Goal: Task Accomplishment & Management: Use online tool/utility

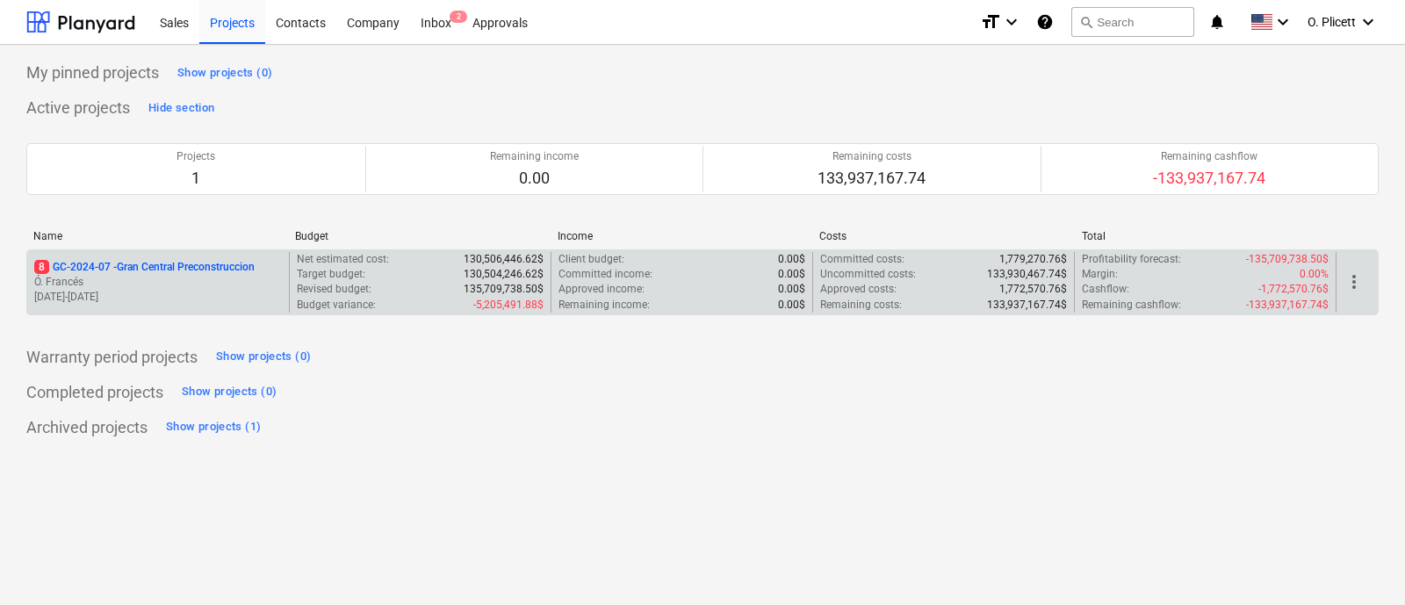
click at [171, 255] on div "8 GC-2024-07 - Gran Central Preconstruccion Ó. Francés 01.08.2024 - 31.07.2025" at bounding box center [158, 282] width 262 height 61
click at [169, 269] on p "8 GC-2024-07 - Gran Central Preconstruccion" at bounding box center [144, 267] width 220 height 15
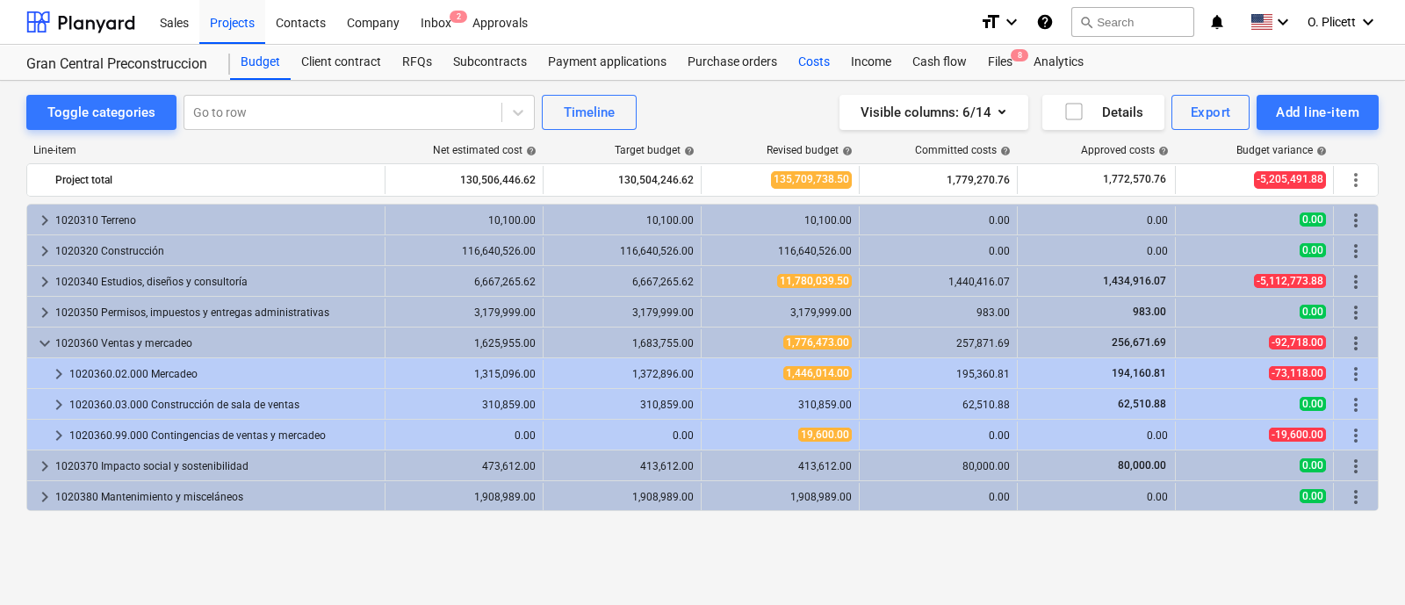
click at [803, 61] on div "Costs" at bounding box center [813, 62] width 53 height 35
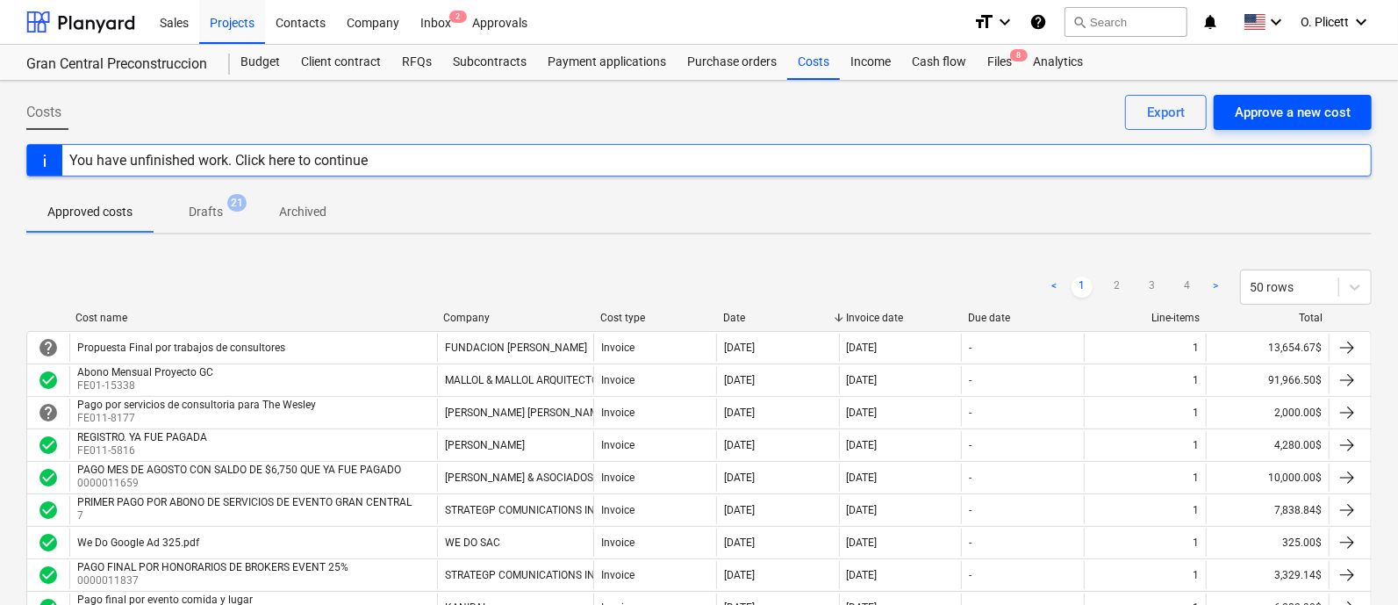
click at [1295, 122] on div "Approve a new cost" at bounding box center [1293, 112] width 116 height 23
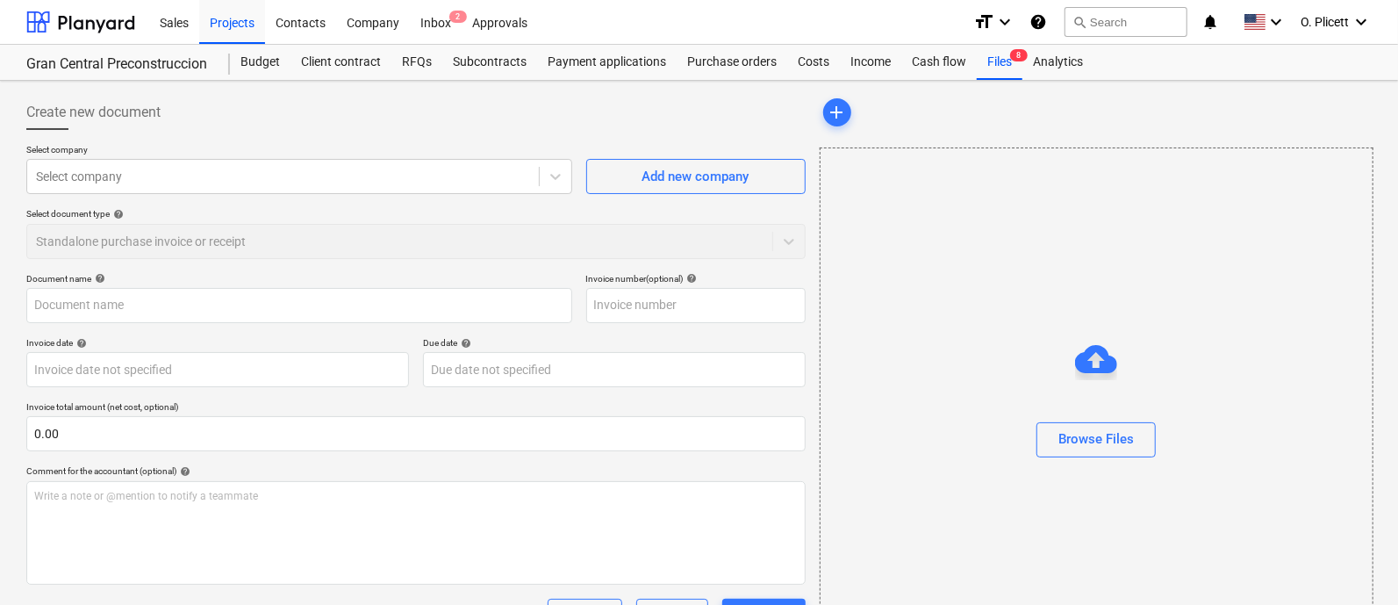
click at [61, 155] on p "Select company" at bounding box center [299, 151] width 546 height 15
click at [73, 177] on div at bounding box center [283, 177] width 494 height 18
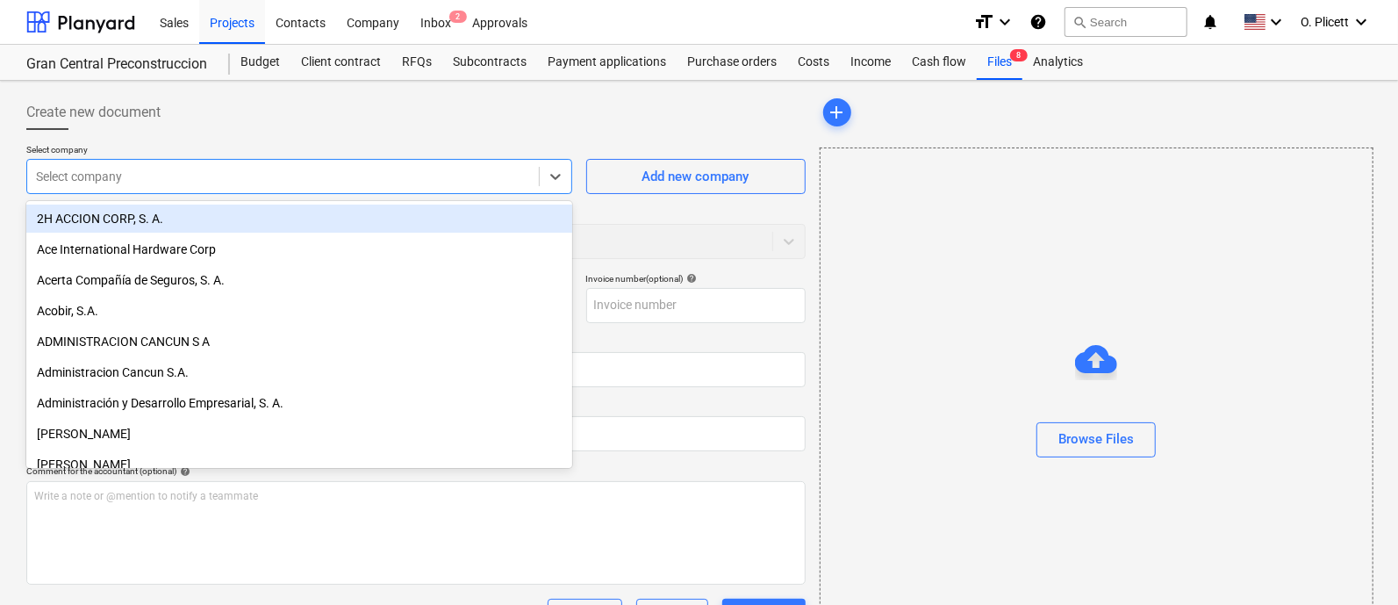
click at [414, 126] on div "Create new document" at bounding box center [416, 112] width 780 height 35
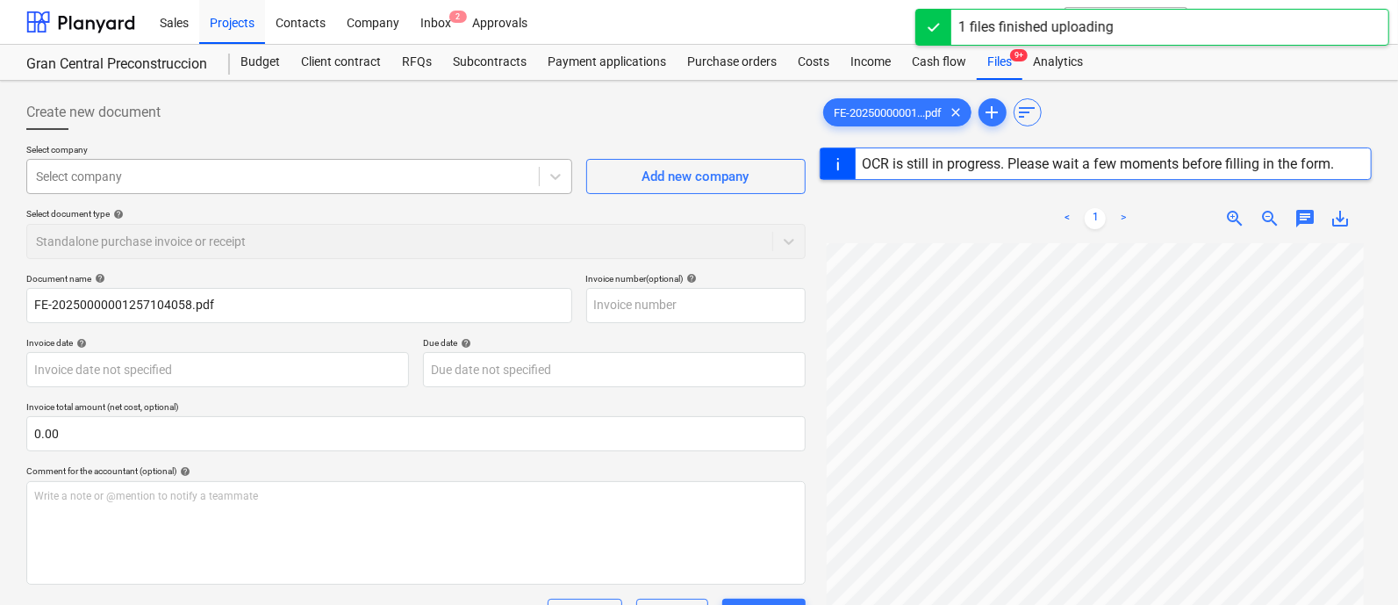
type input "0000000025"
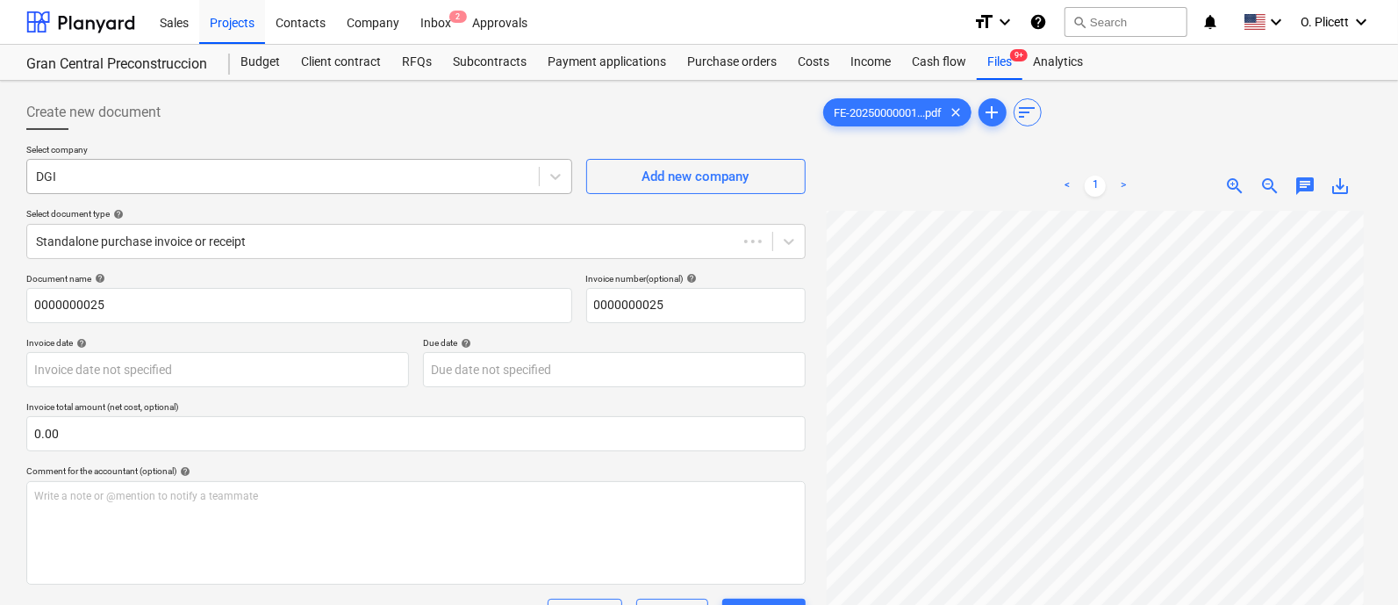
click at [463, 186] on div "DGI" at bounding box center [283, 176] width 512 height 25
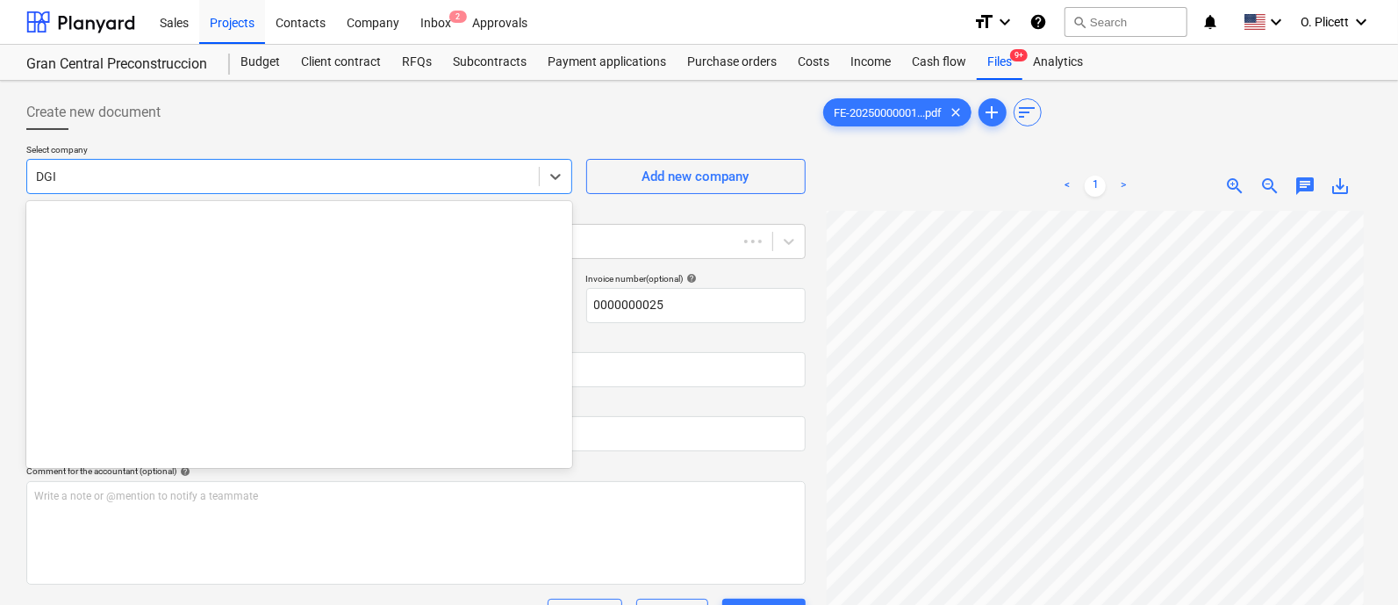
scroll to position [4639, 0]
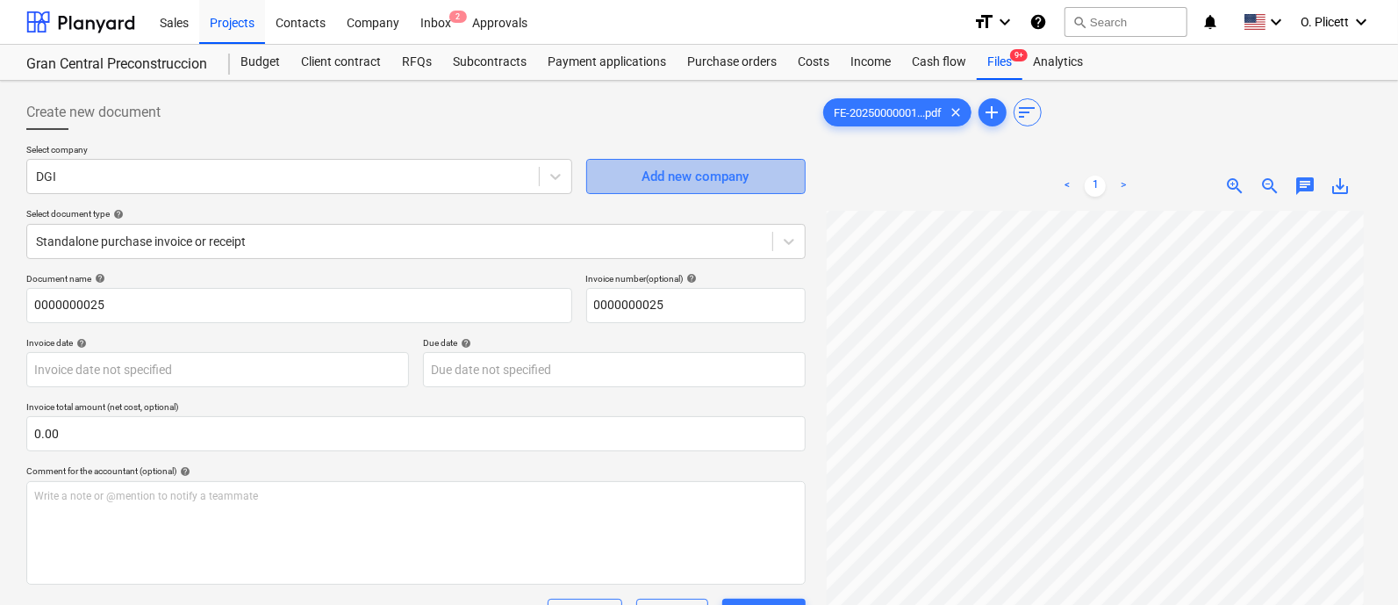
click at [637, 178] on span "Add new company" at bounding box center [696, 176] width 176 height 23
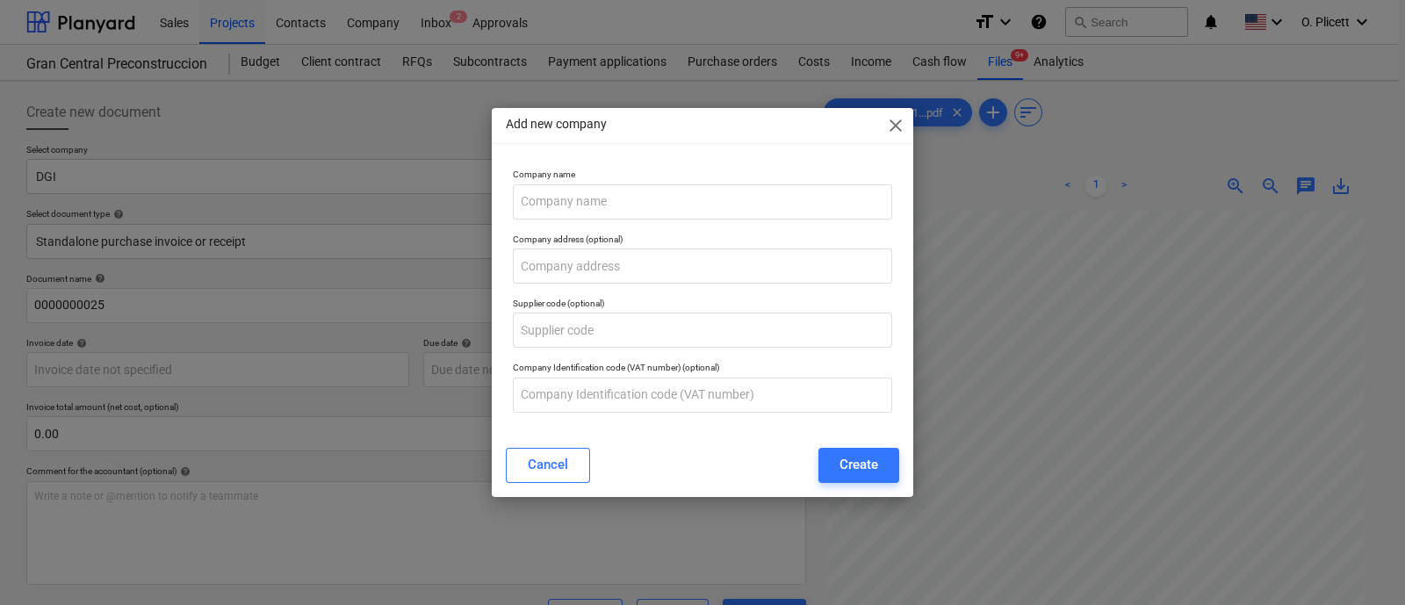
click at [894, 111] on div "Add new company close" at bounding box center [702, 125] width 421 height 35
click at [902, 118] on span "close" at bounding box center [895, 125] width 21 height 21
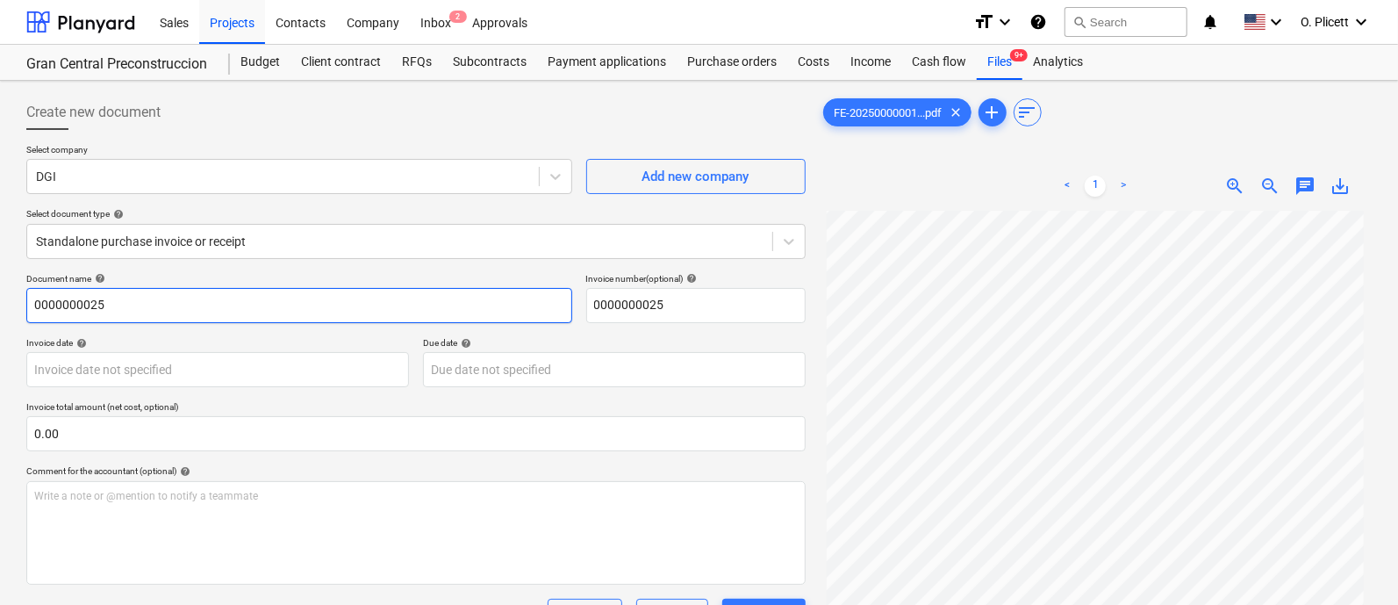
drag, startPoint x: 176, startPoint y: 298, endPoint x: 0, endPoint y: 269, distance: 177.8
click at [0, 269] on div "Create new document Select company DGI Add new company Select document type hel…" at bounding box center [699, 431] width 1398 height 700
type input "d"
type input "f"
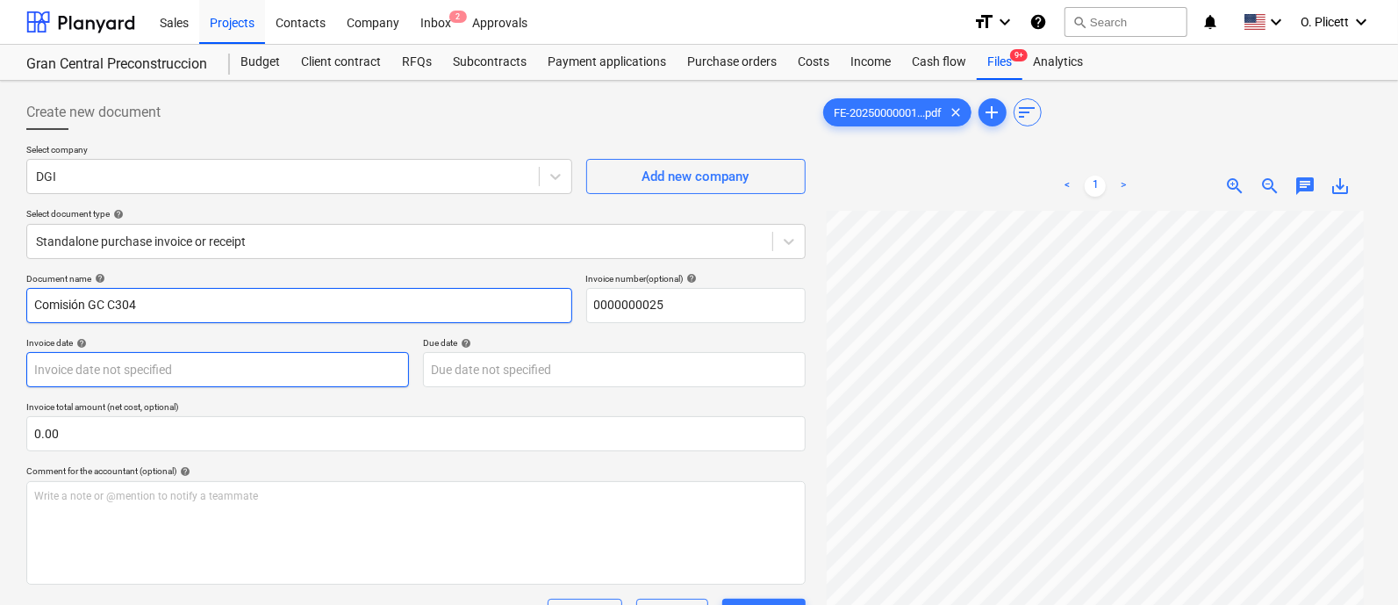
type input "Comisión GC C304"
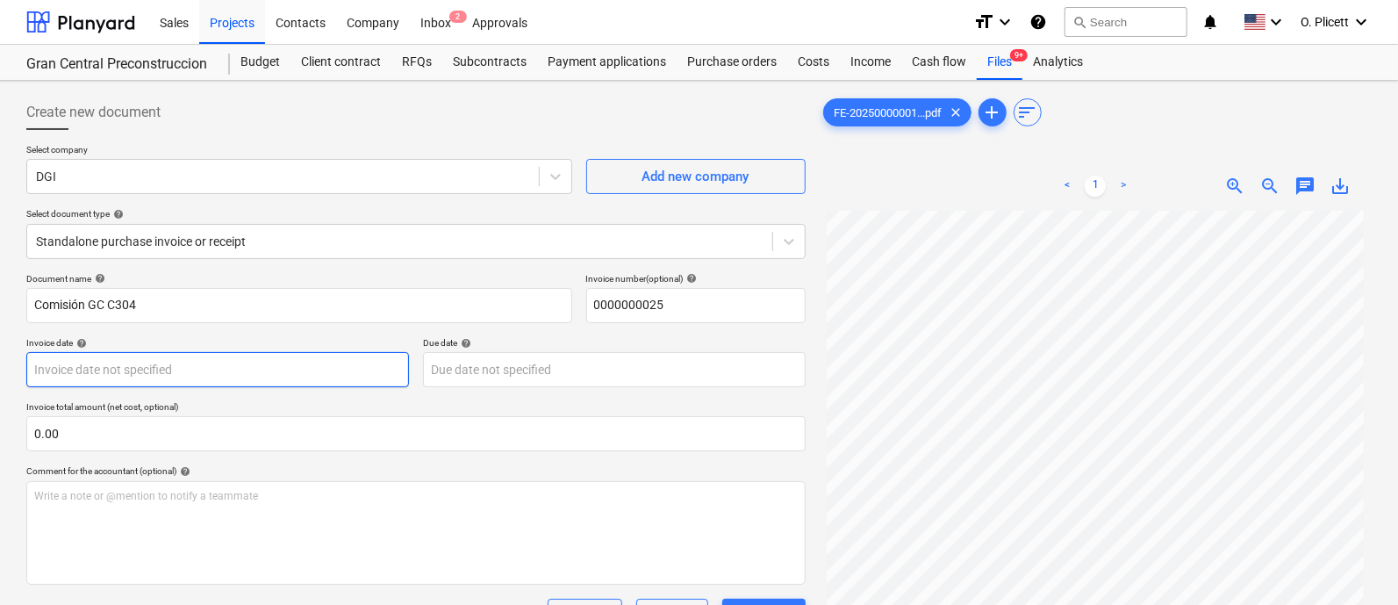
click at [195, 373] on body "Sales Projects Contacts Company Inbox 2 Approvals format_size keyboard_arrow_do…" at bounding box center [699, 302] width 1398 height 605
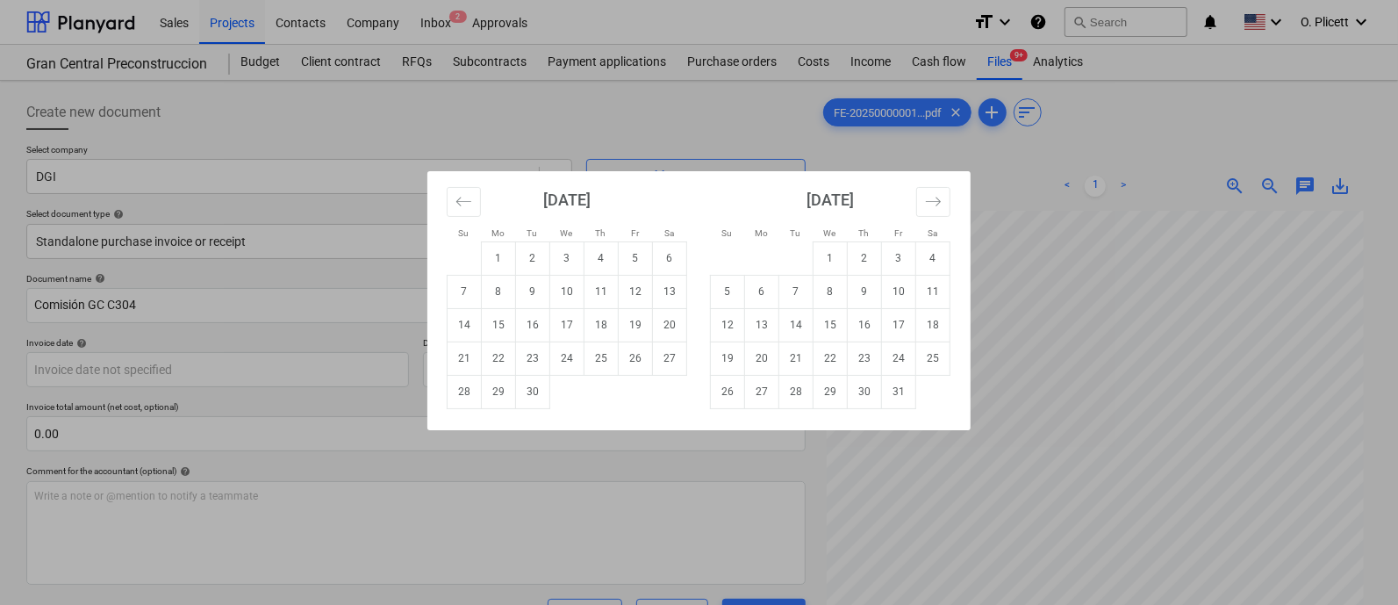
click at [195, 372] on div "Su Mo Tu We Th Fr Sa Su Mo Tu We Th Fr Sa August 2025 1 2 3 4 5 6 7 8 9 10 11 1…" at bounding box center [699, 302] width 1398 height 605
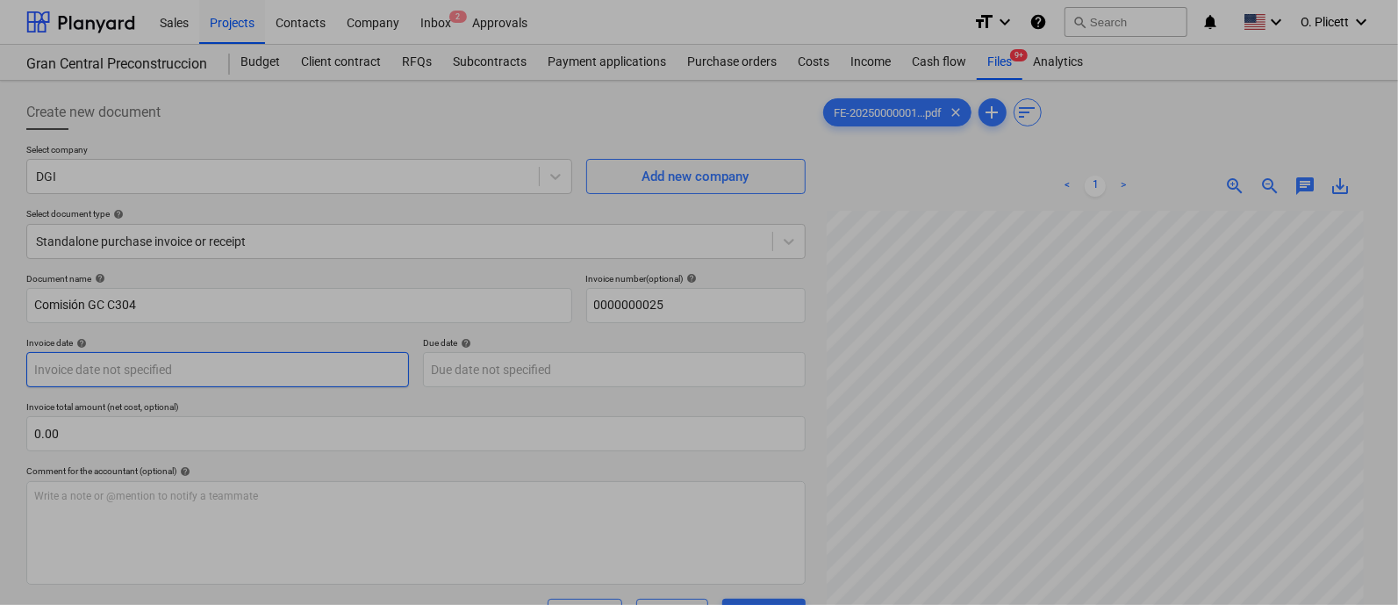
click at [194, 370] on body "Sales Projects Contacts Company Inbox 2 Approvals format_size keyboard_arrow_do…" at bounding box center [699, 302] width 1398 height 605
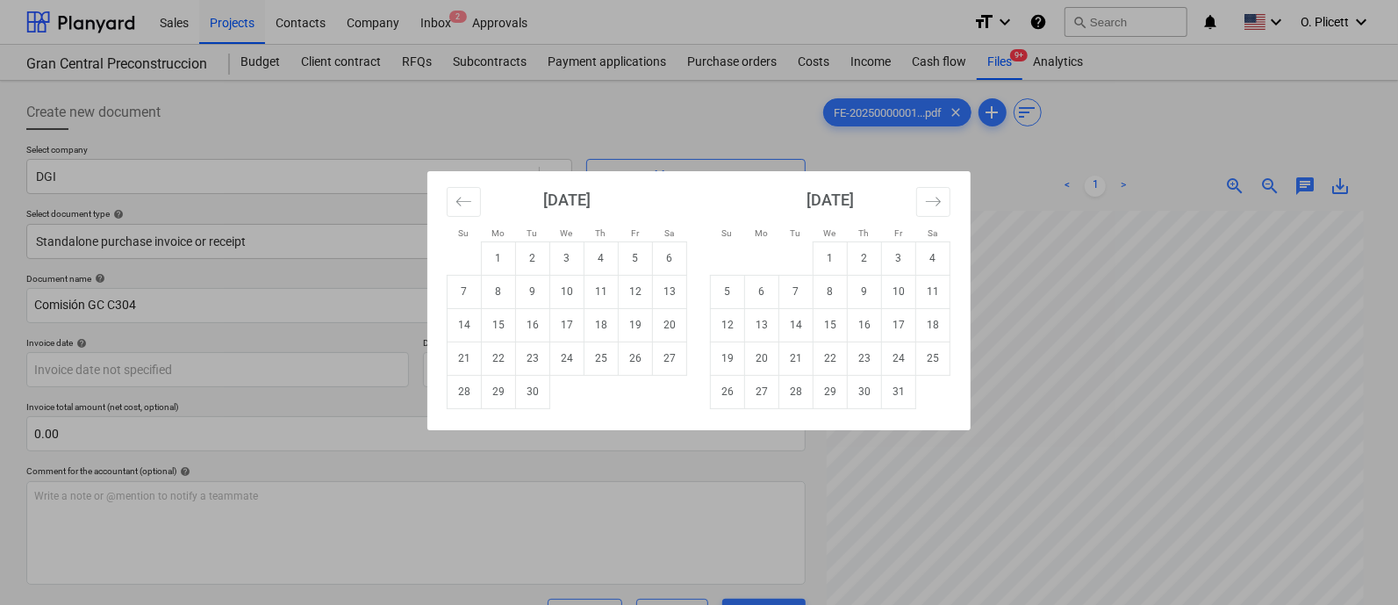
click at [185, 300] on div "Su Mo Tu We Th Fr Sa Su Mo Tu We Th Fr Sa August 2025 1 2 3 4 5 6 7 8 9 10 11 1…" at bounding box center [699, 302] width 1398 height 605
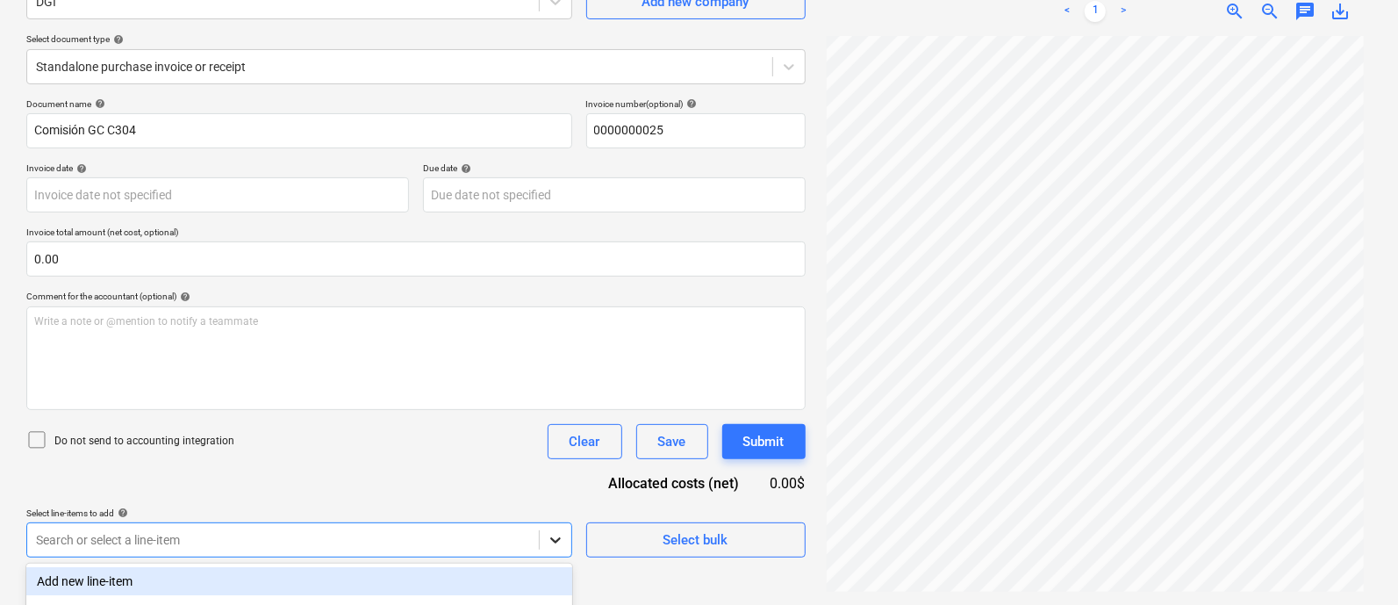
scroll to position [399, 0]
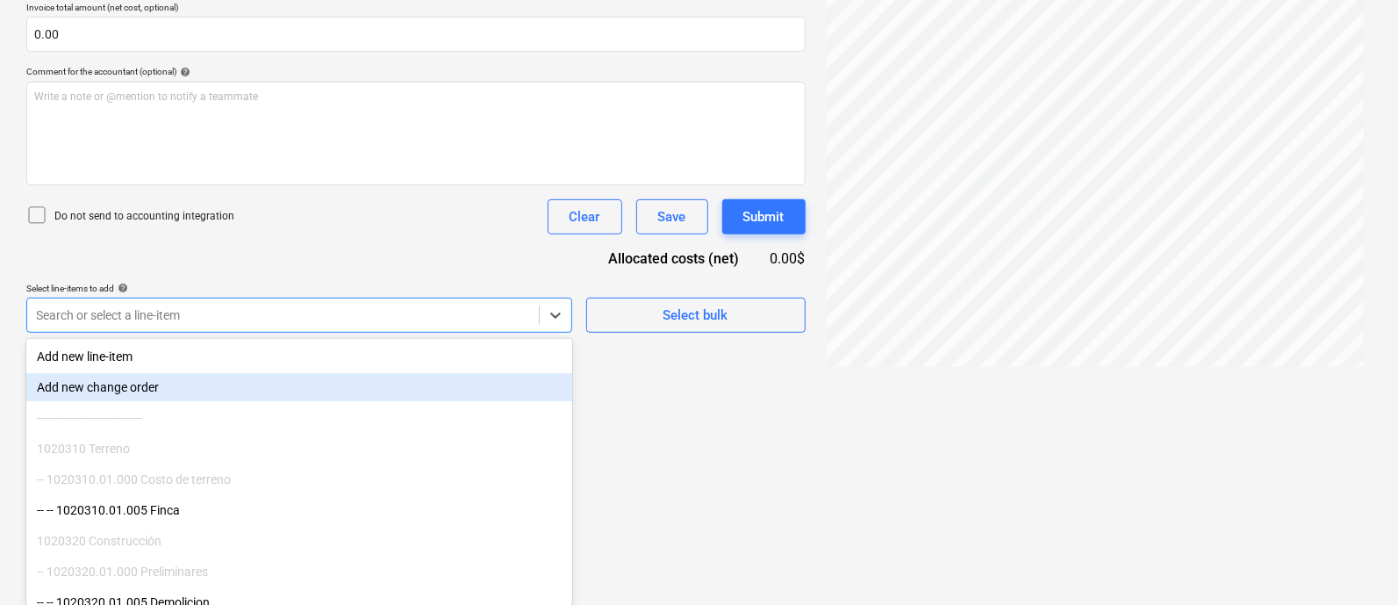
scroll to position [175, 0]
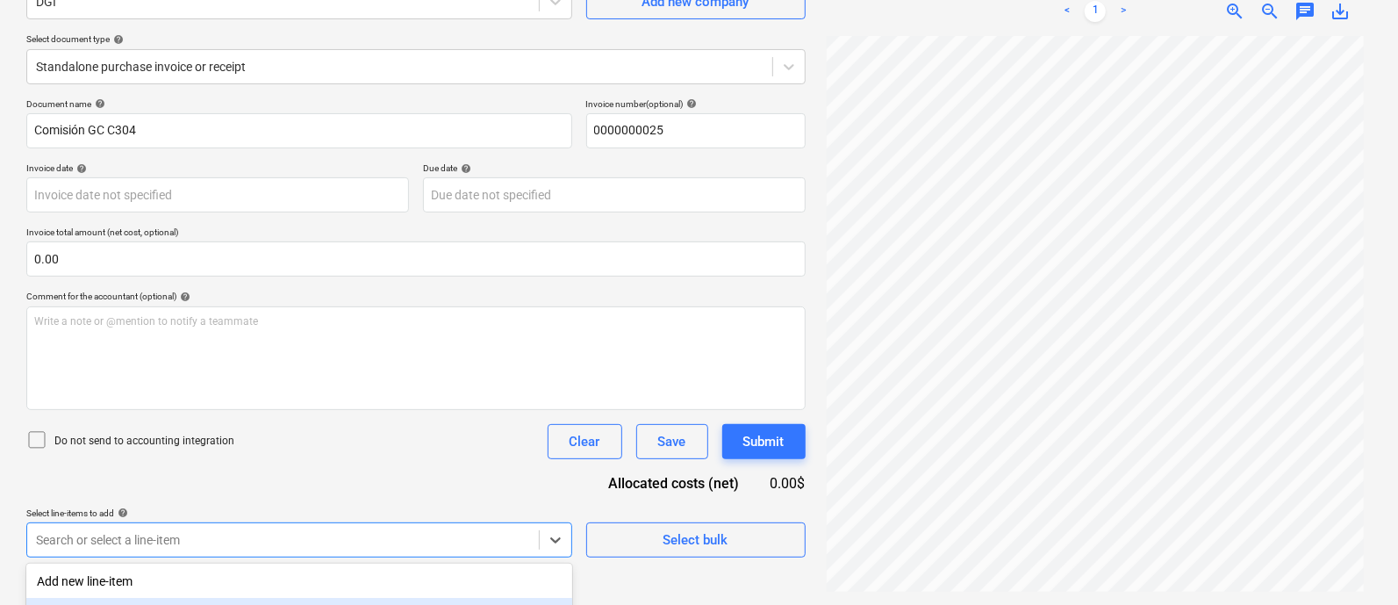
click at [310, 272] on div "Document name help Comisión GC C304 Invoice number (optional) help 0000000025 I…" at bounding box center [416, 327] width 780 height 459
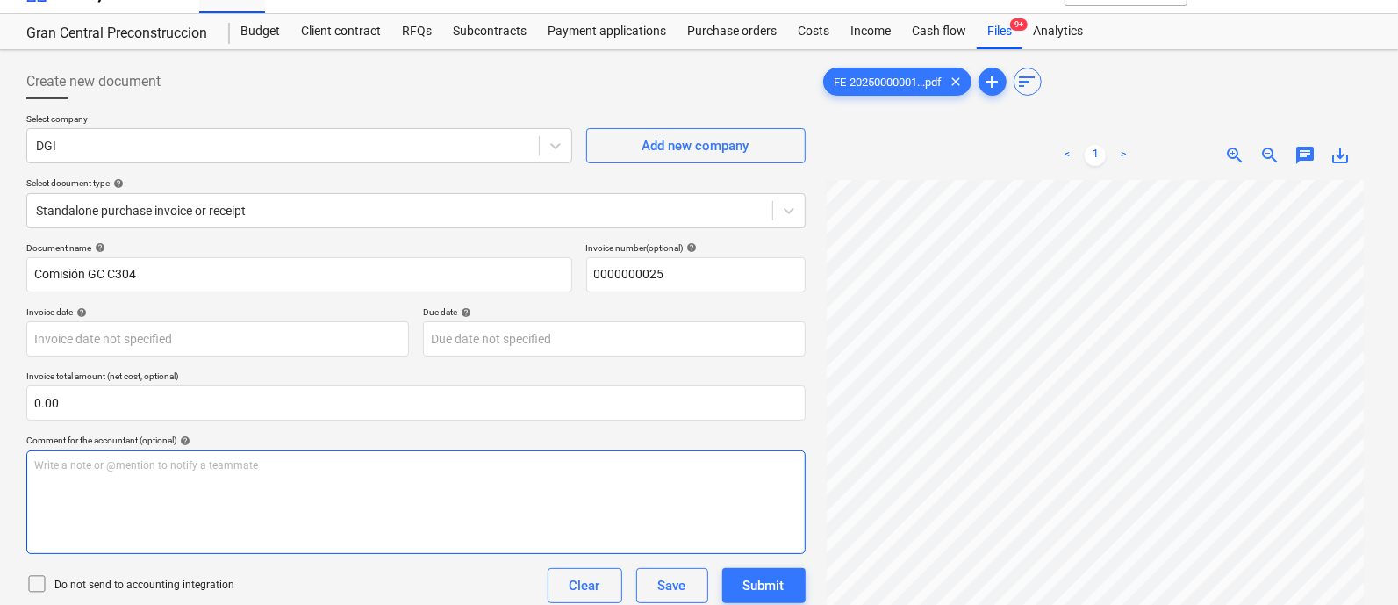
scroll to position [0, 0]
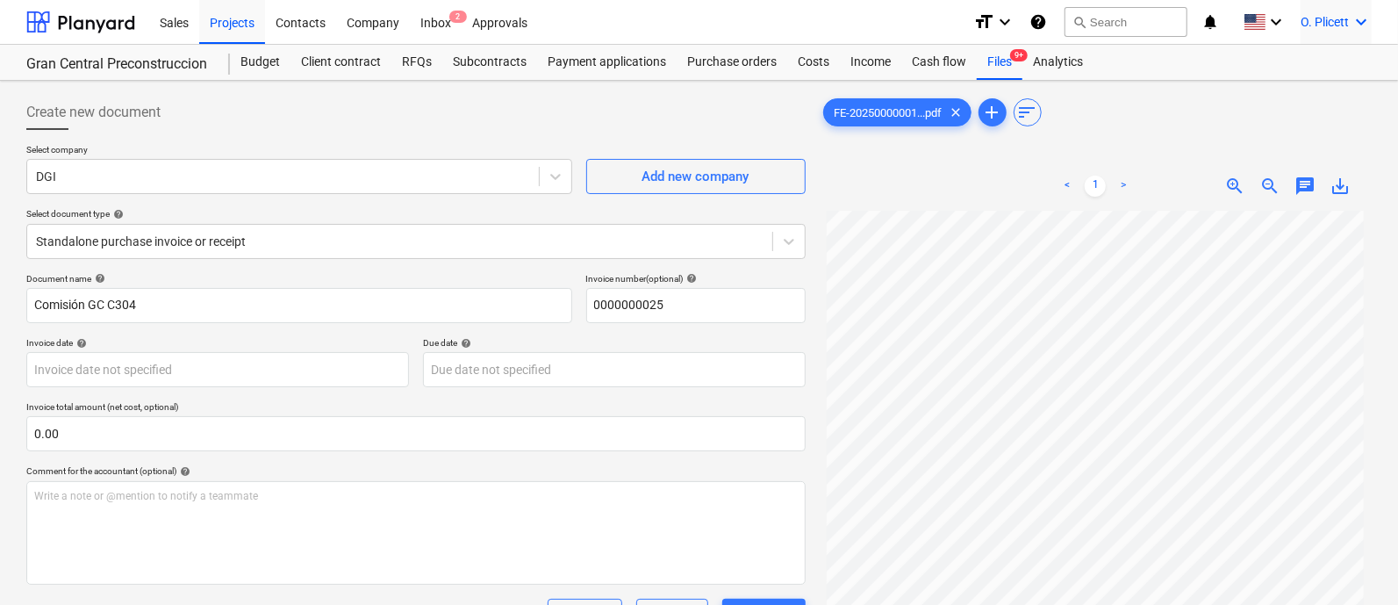
click at [1352, 0] on div "O. Plicett keyboard_arrow_down" at bounding box center [1336, 22] width 71 height 44
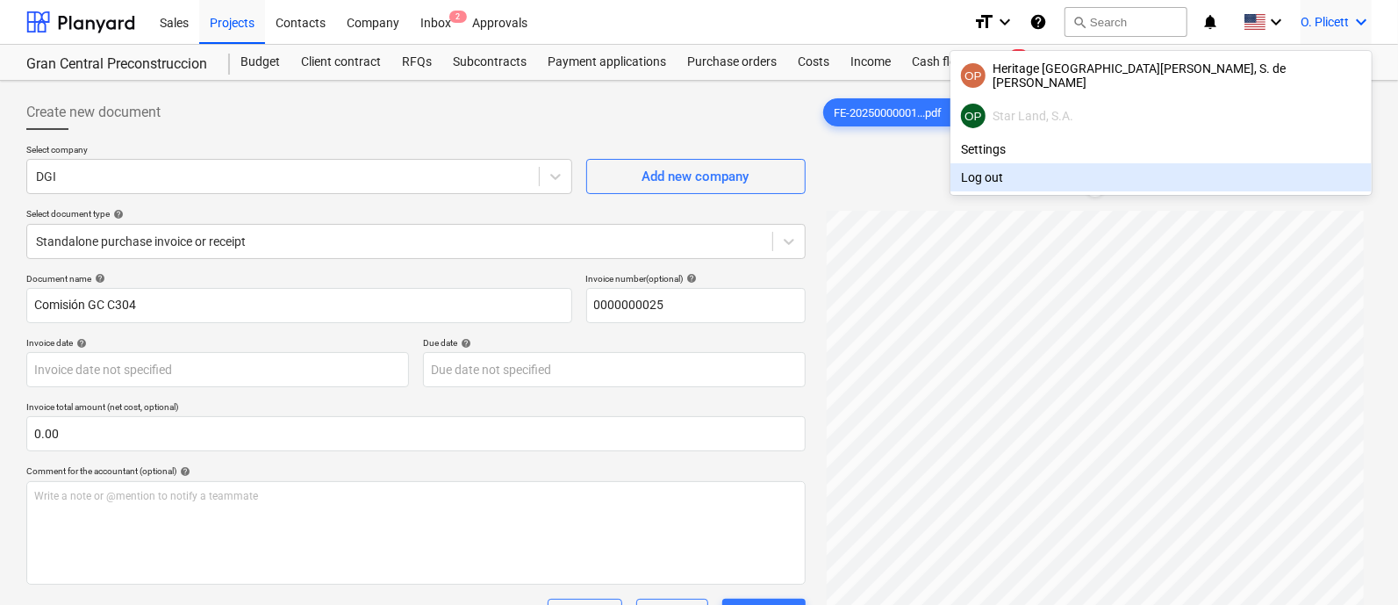
click at [946, 162] on div at bounding box center [699, 302] width 1398 height 605
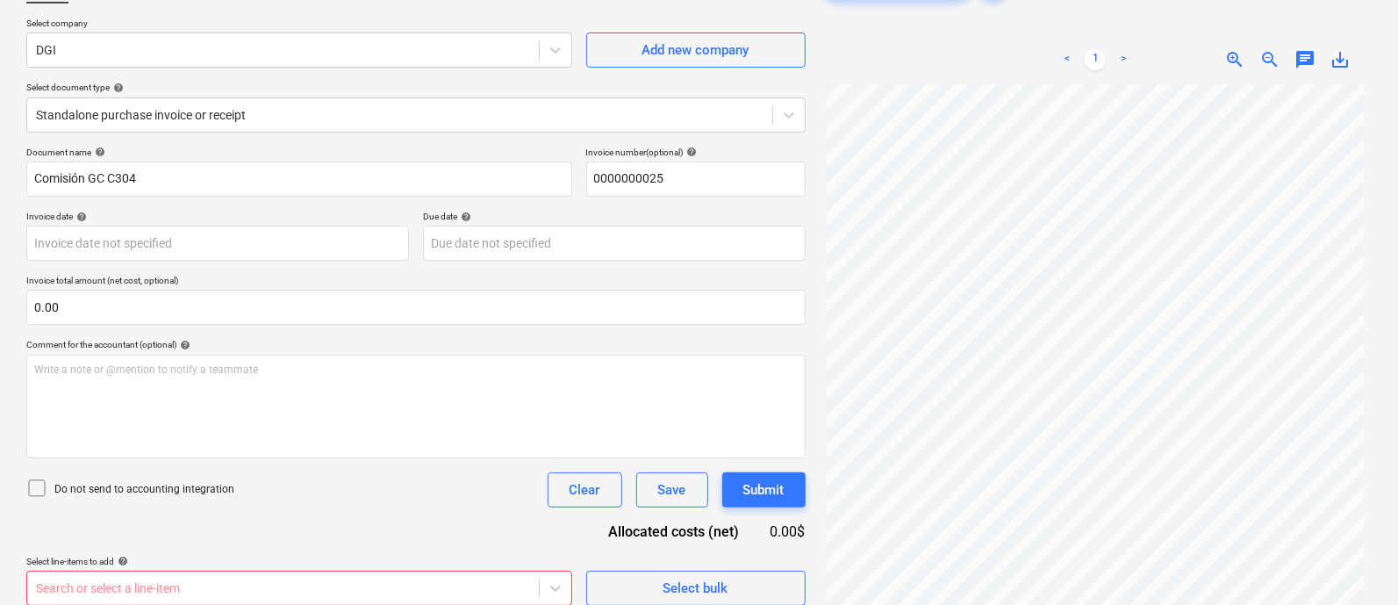
scroll to position [175, 0]
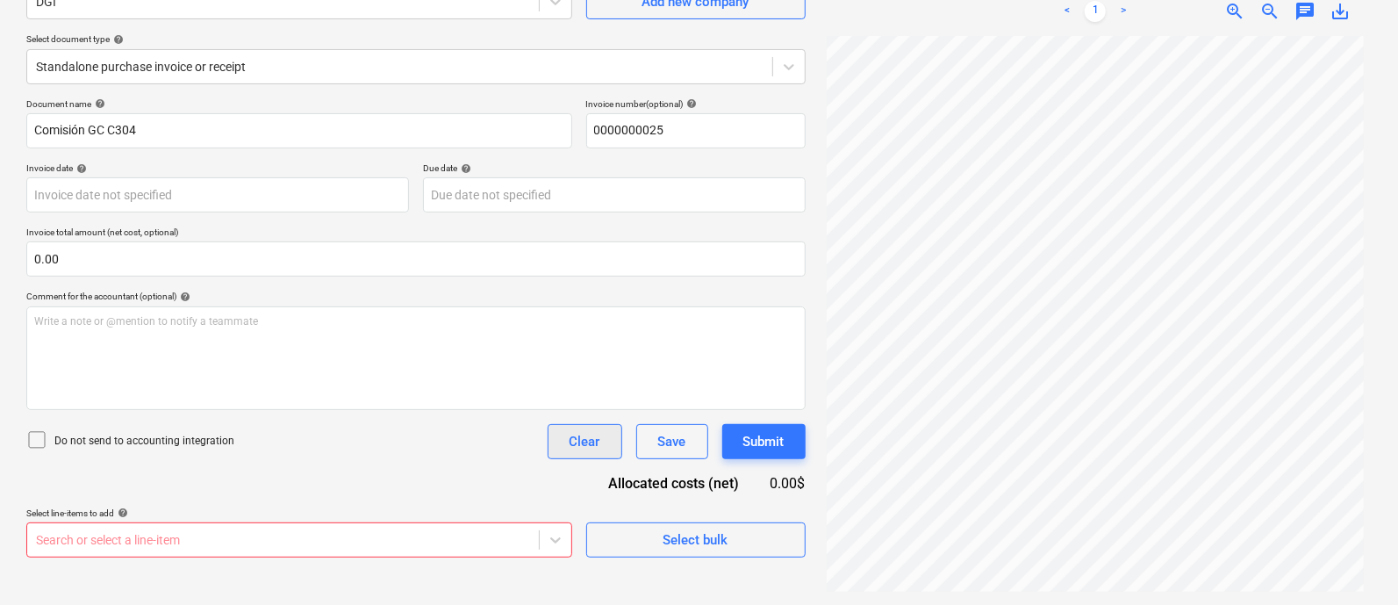
click at [605, 437] on button "Clear" at bounding box center [585, 441] width 75 height 35
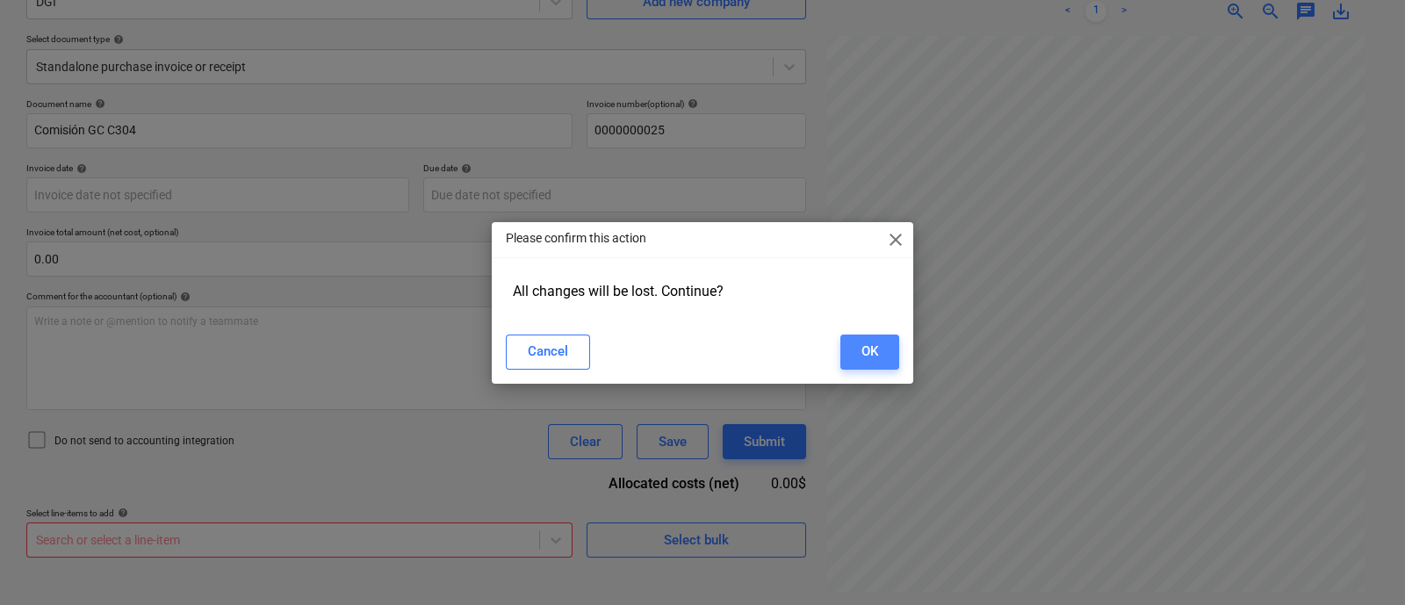
click at [896, 359] on button "OK" at bounding box center [869, 351] width 59 height 35
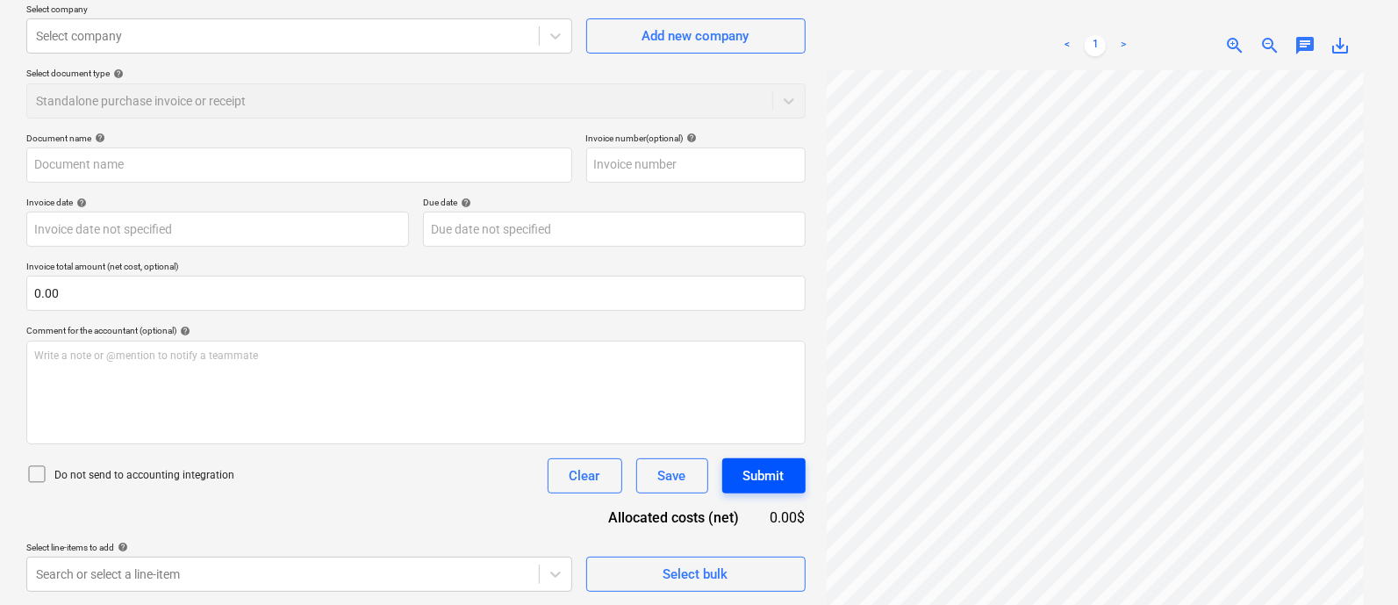
scroll to position [175, 0]
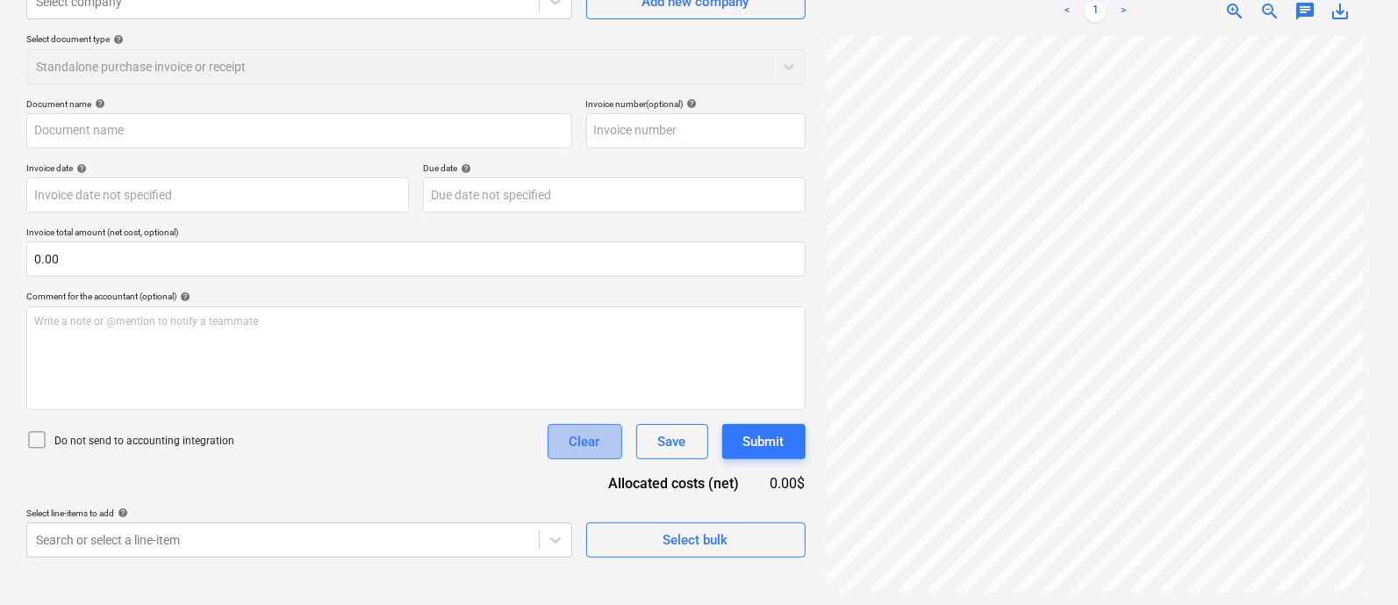
click at [595, 440] on div "Clear" at bounding box center [585, 441] width 31 height 23
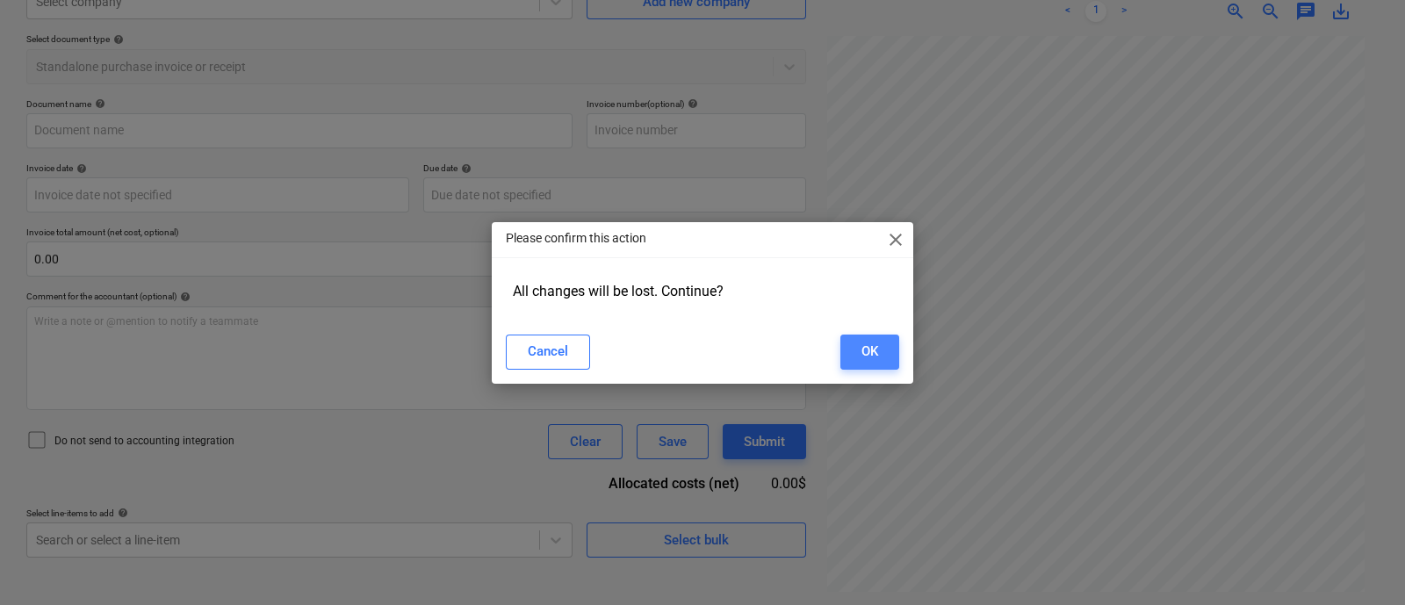
click at [873, 353] on div "OK" at bounding box center [869, 351] width 17 height 23
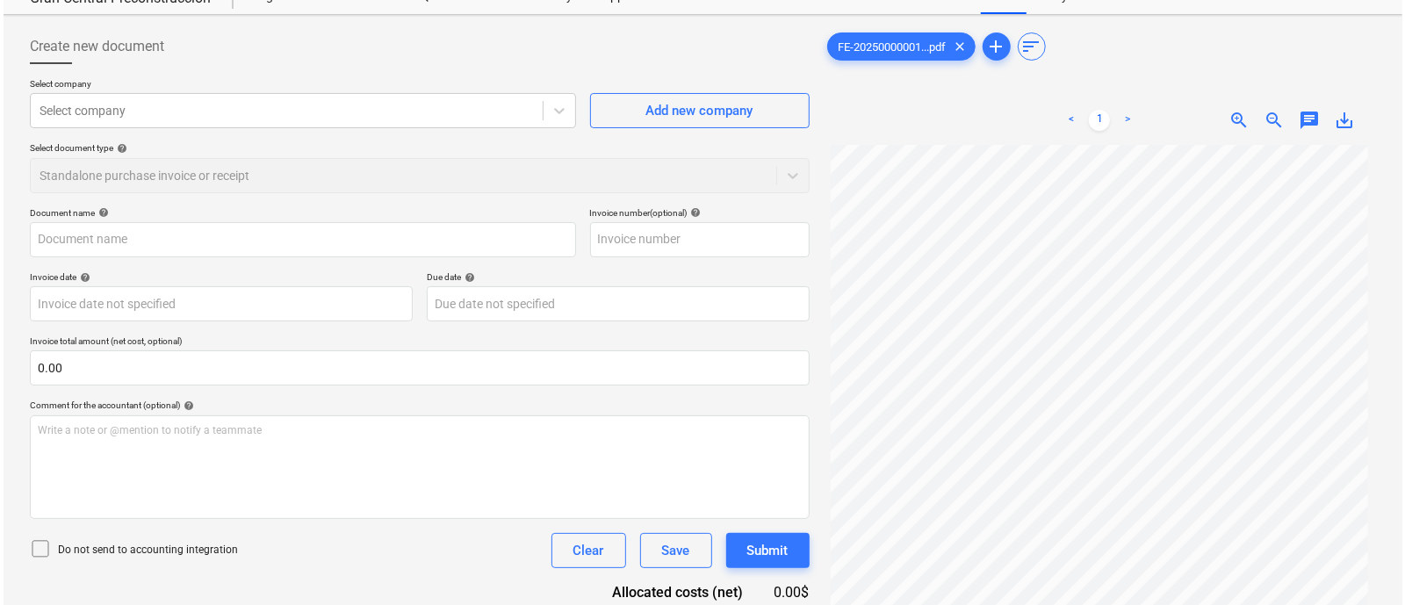
scroll to position [0, 0]
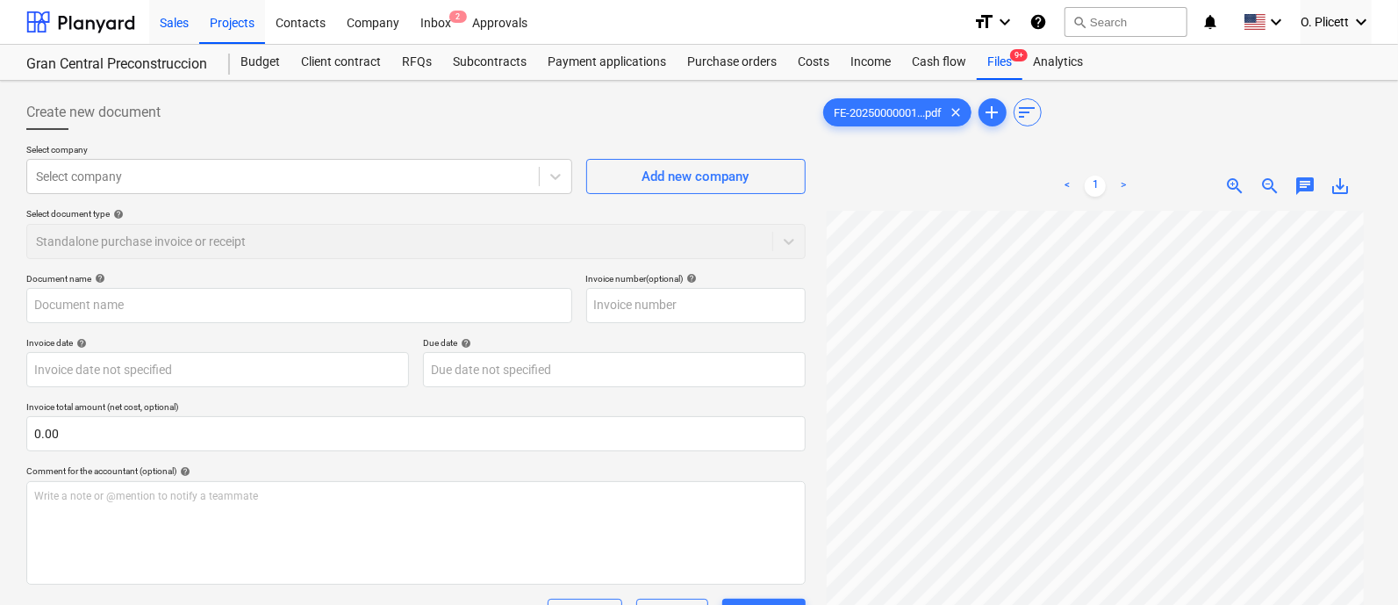
click at [189, 11] on div "Sales" at bounding box center [174, 21] width 50 height 45
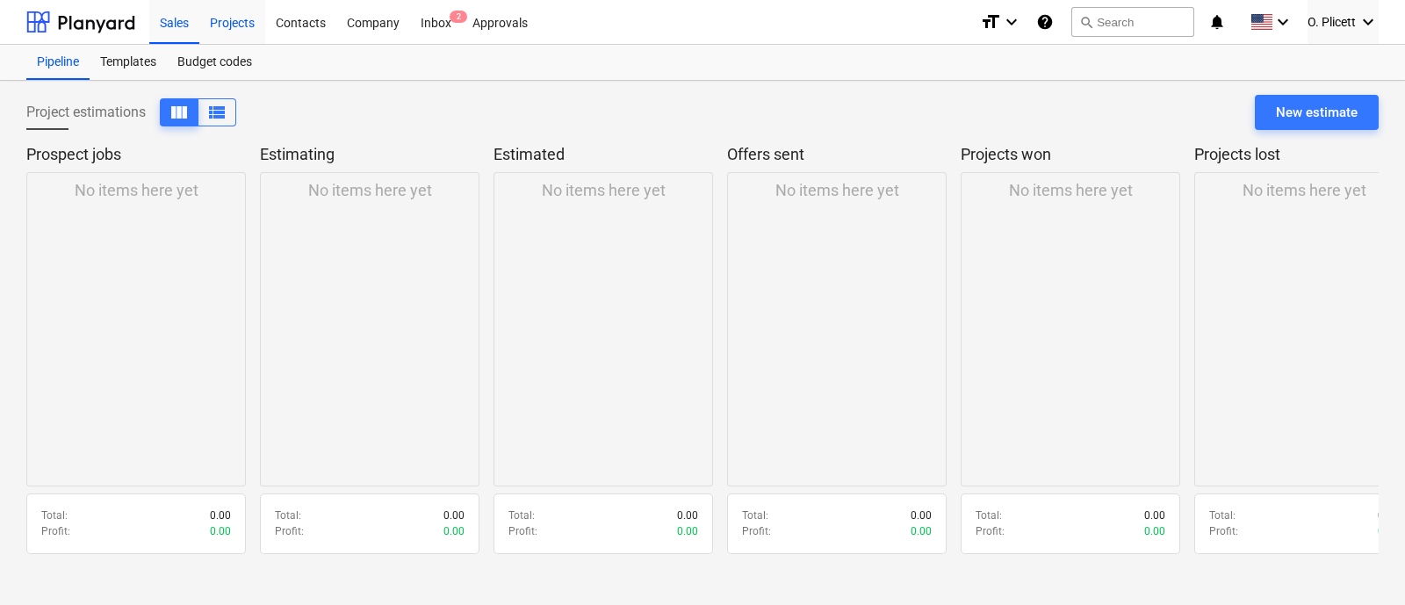
click at [245, 17] on div "Projects" at bounding box center [232, 21] width 66 height 45
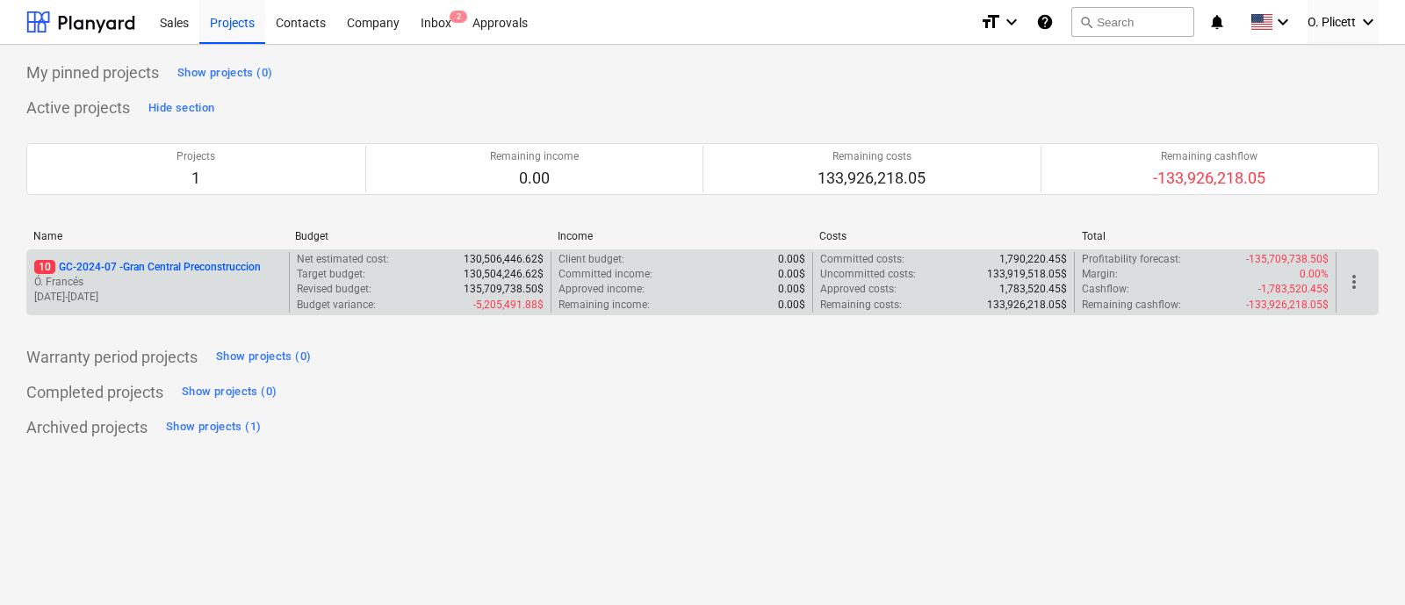
click at [219, 261] on p "10 GC-2024-07 - Gran Central Preconstruccion" at bounding box center [147, 267] width 226 height 15
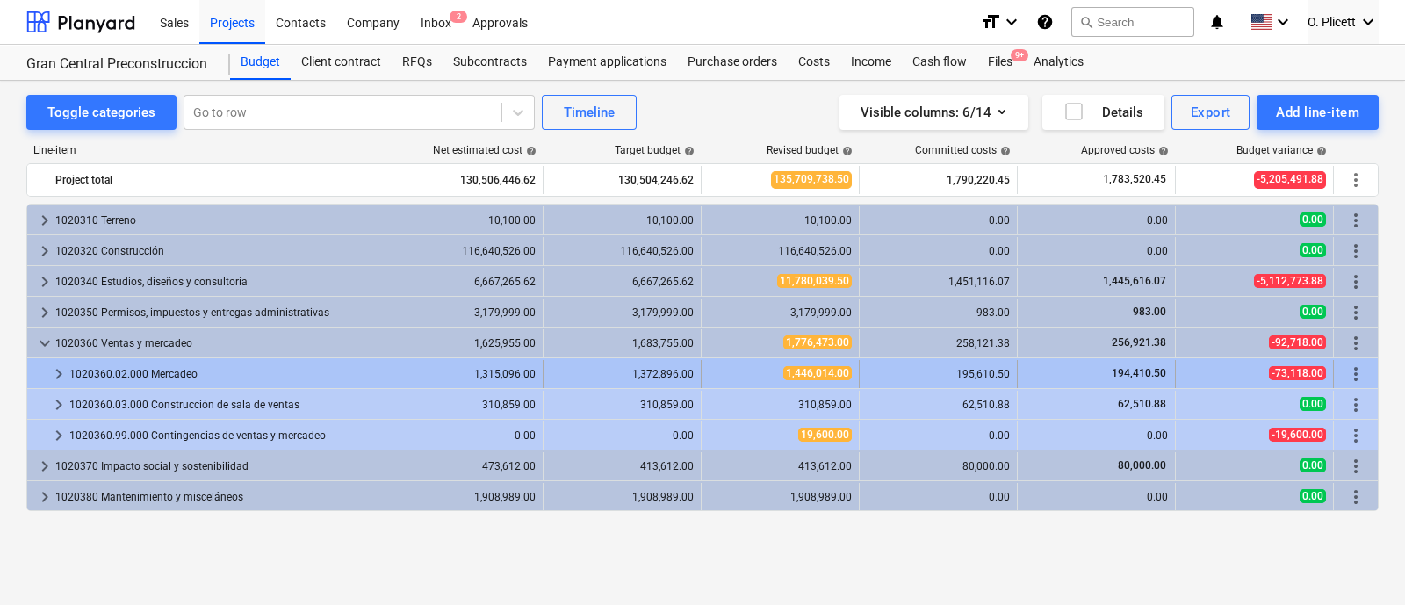
click at [60, 375] on span "keyboard_arrow_right" at bounding box center [58, 373] width 21 height 21
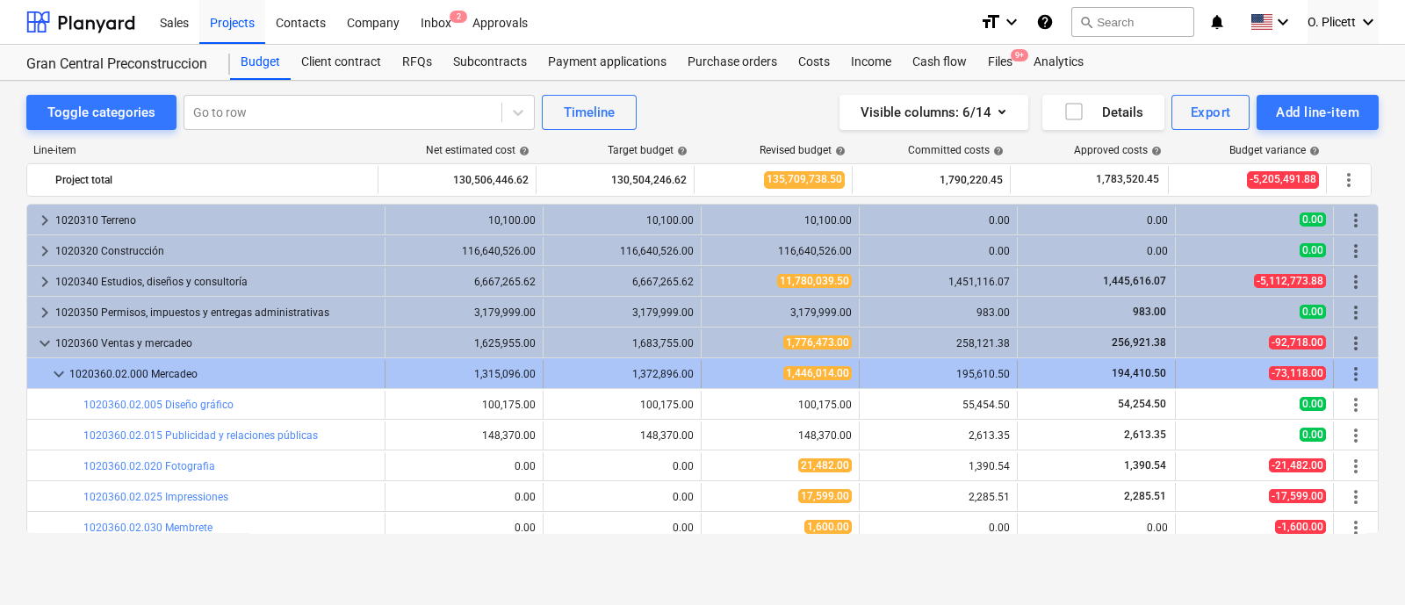
click at [55, 370] on span "keyboard_arrow_down" at bounding box center [58, 373] width 21 height 21
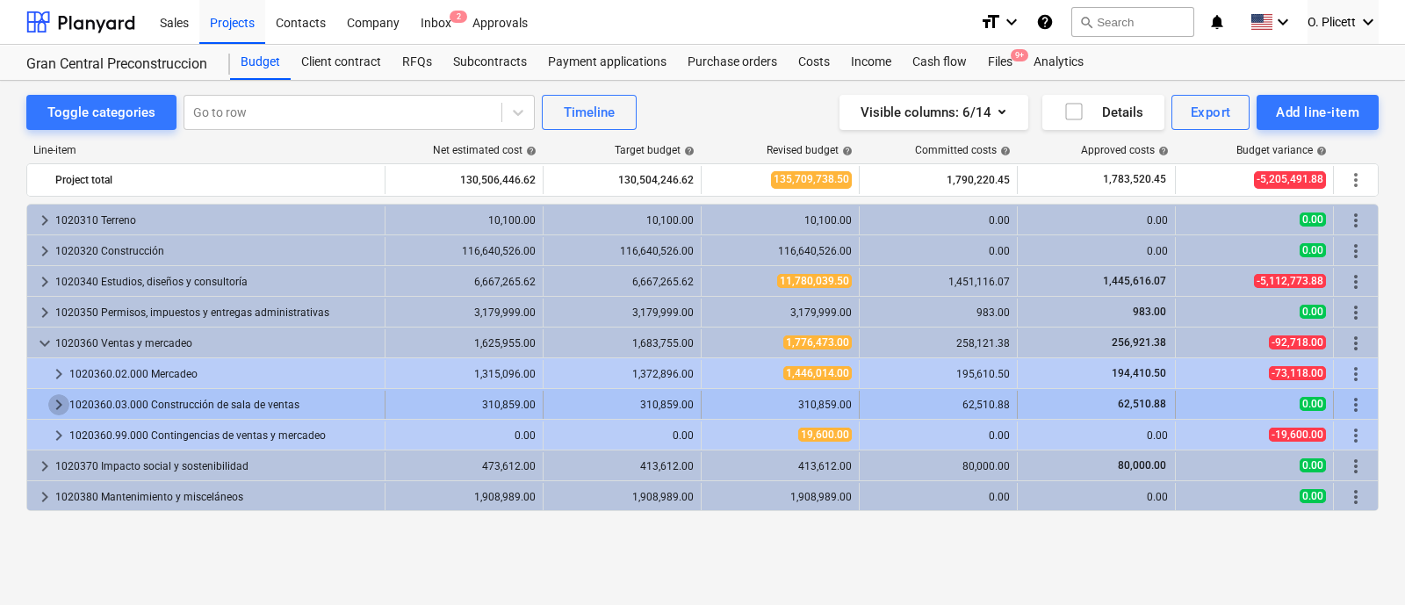
click at [56, 403] on span "keyboard_arrow_right" at bounding box center [58, 404] width 21 height 21
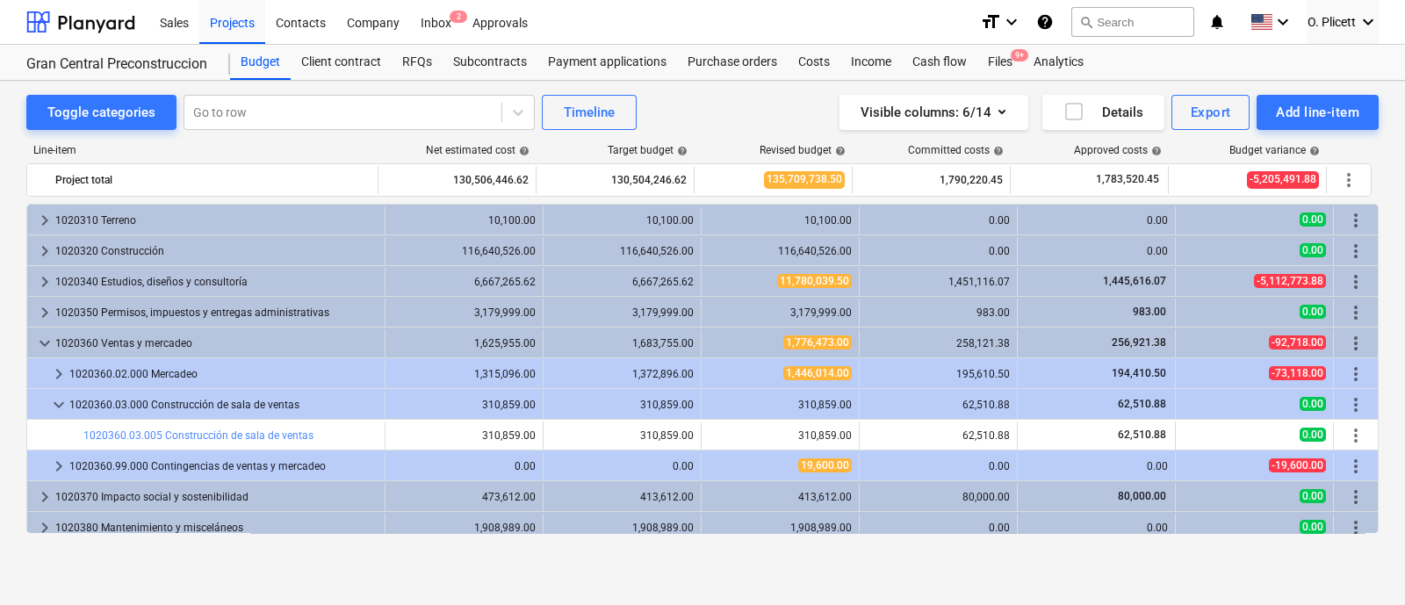
click at [56, 403] on span "keyboard_arrow_down" at bounding box center [58, 404] width 21 height 21
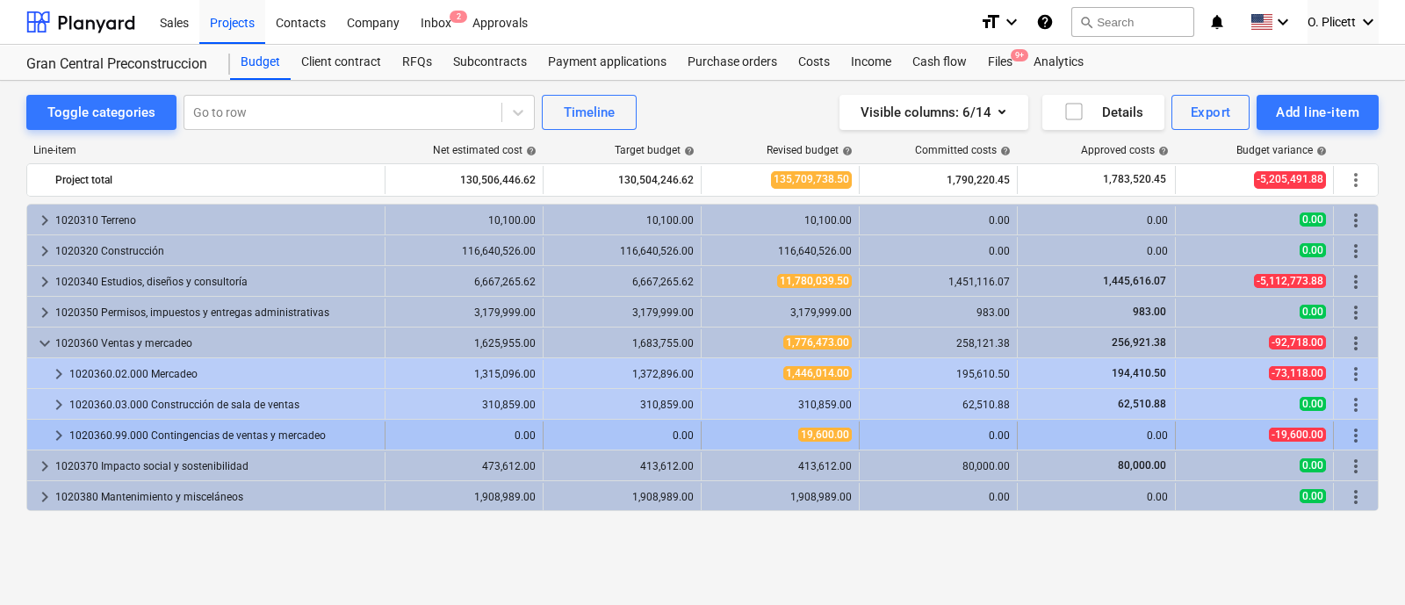
click at [53, 436] on span "keyboard_arrow_right" at bounding box center [58, 435] width 21 height 21
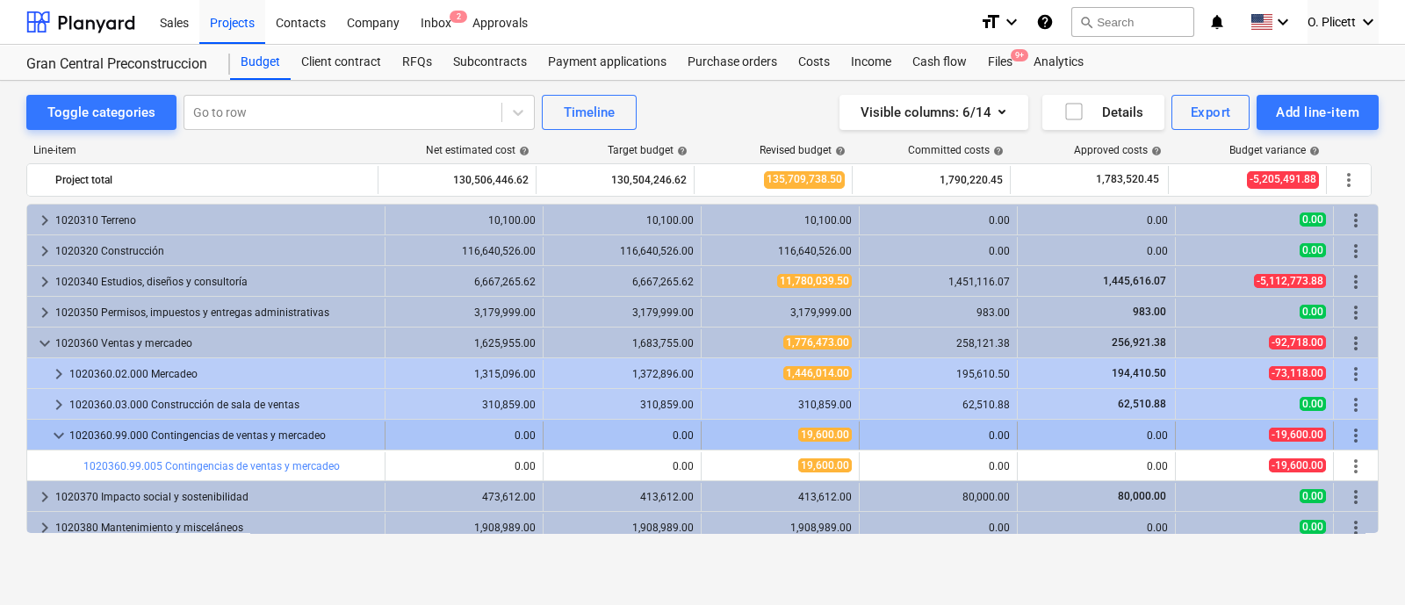
click at [53, 437] on span "keyboard_arrow_down" at bounding box center [58, 435] width 21 height 21
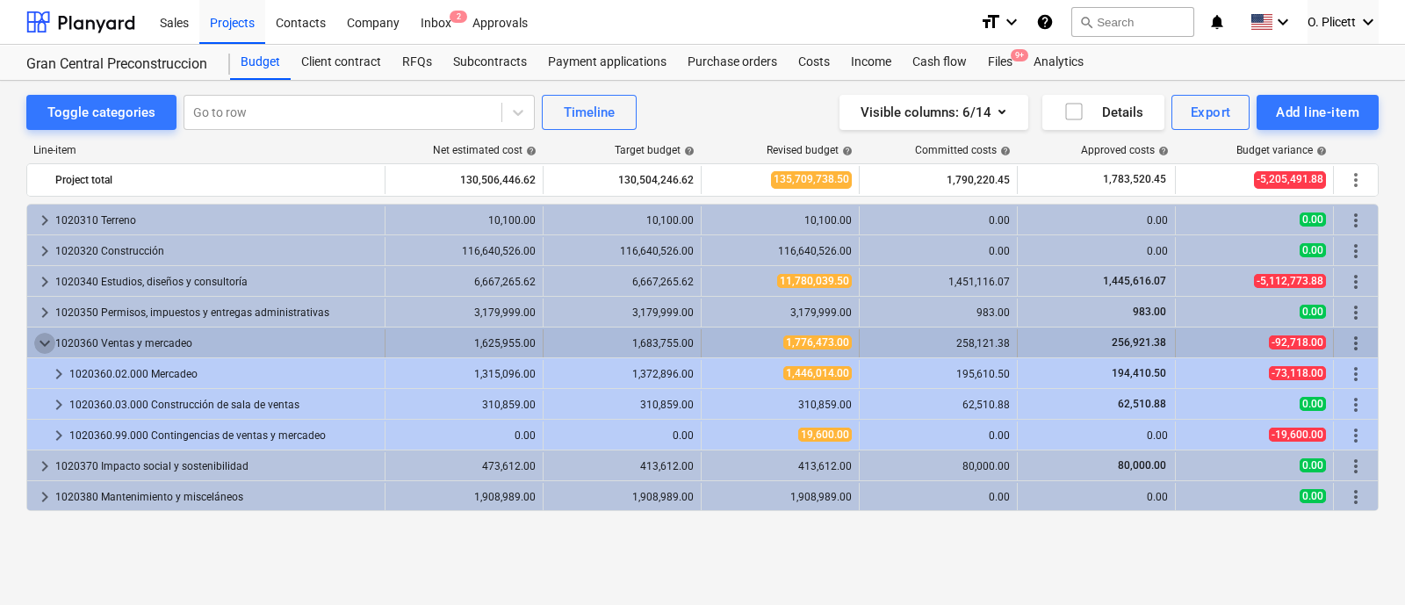
click at [44, 344] on span "keyboard_arrow_down" at bounding box center [44, 343] width 21 height 21
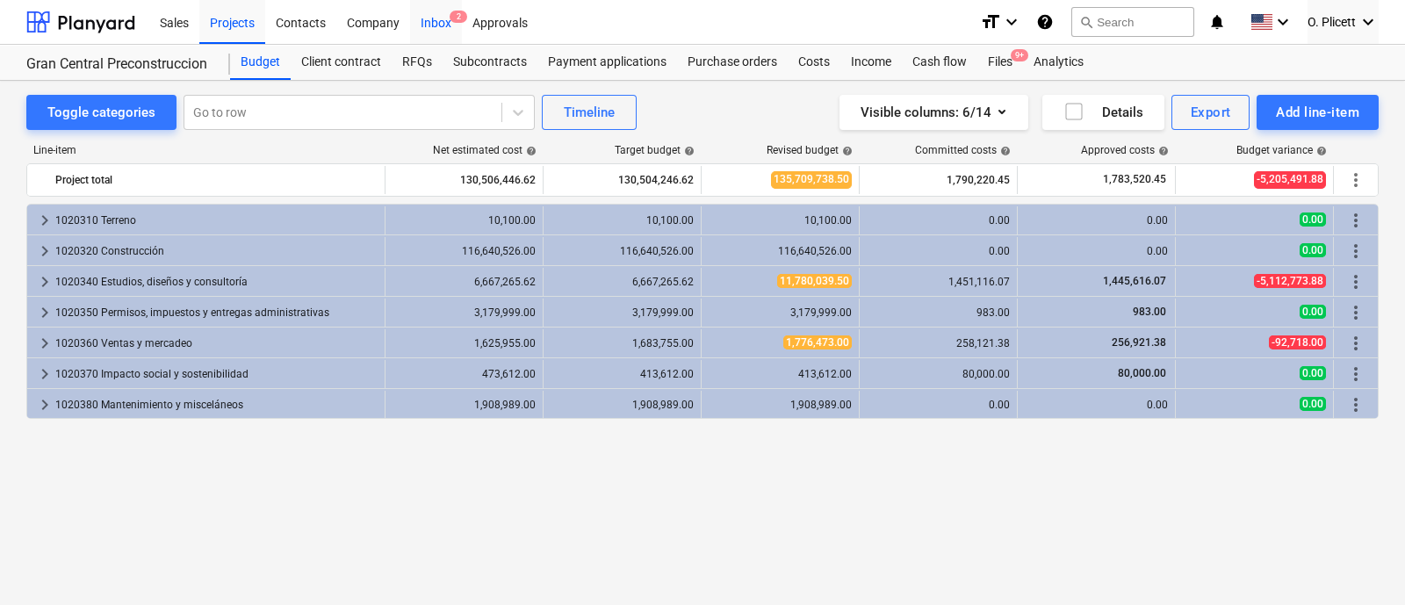
click at [444, 2] on div "Inbox 2" at bounding box center [436, 21] width 52 height 45
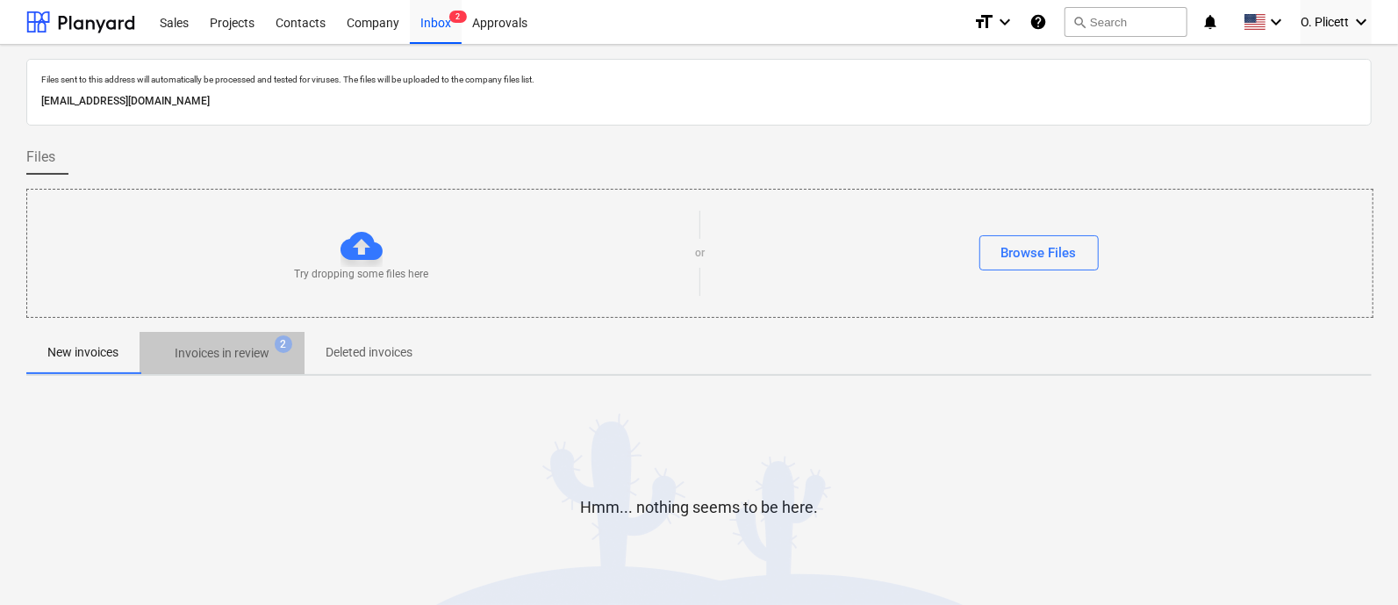
click at [249, 351] on p "Invoices in review" at bounding box center [222, 353] width 95 height 18
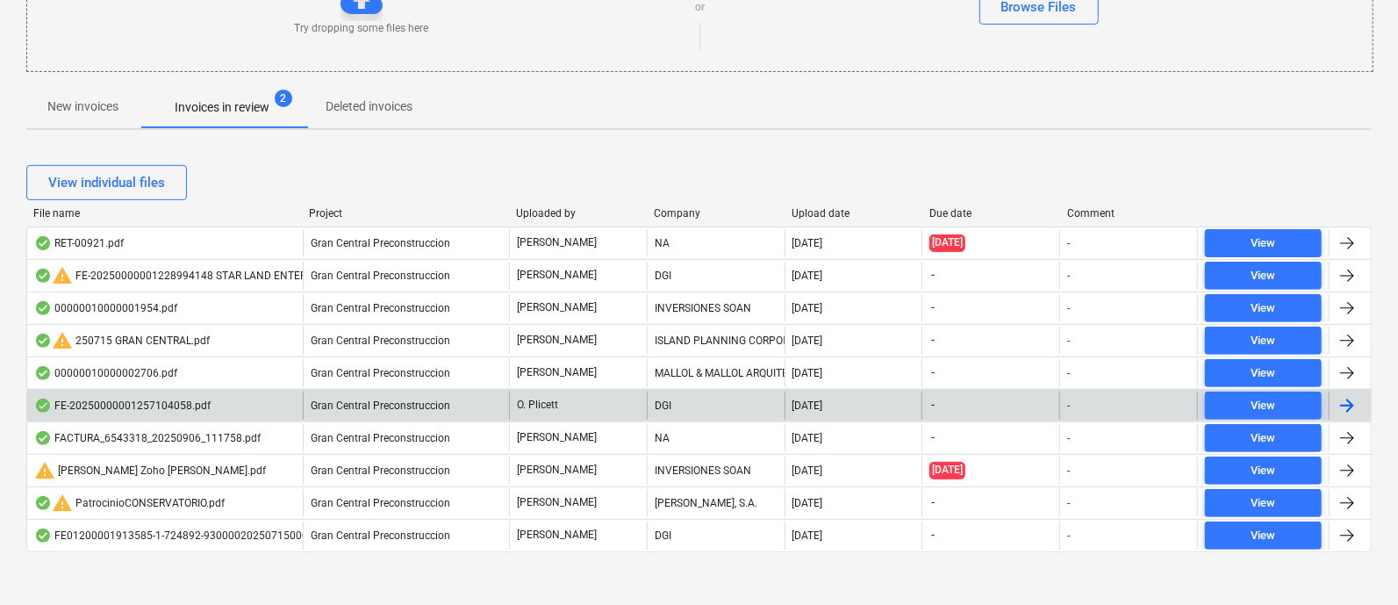
scroll to position [254, 0]
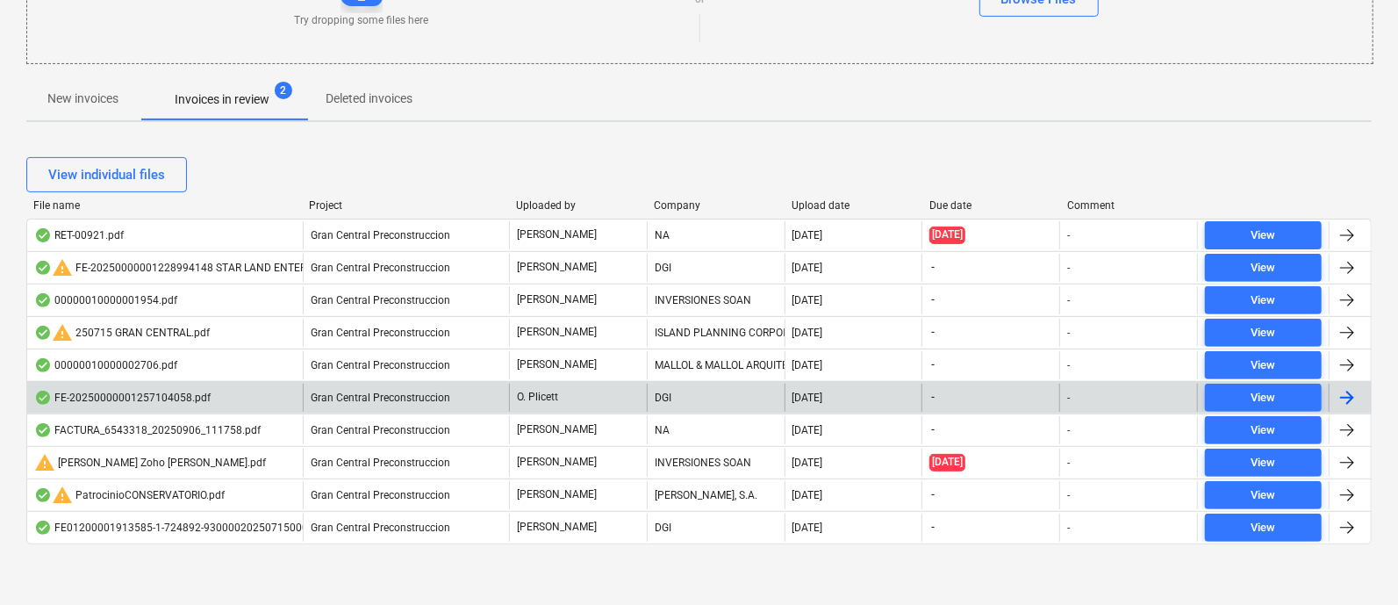
click at [140, 396] on div "FE-20250000001257104058.pdf" at bounding box center [122, 398] width 176 height 14
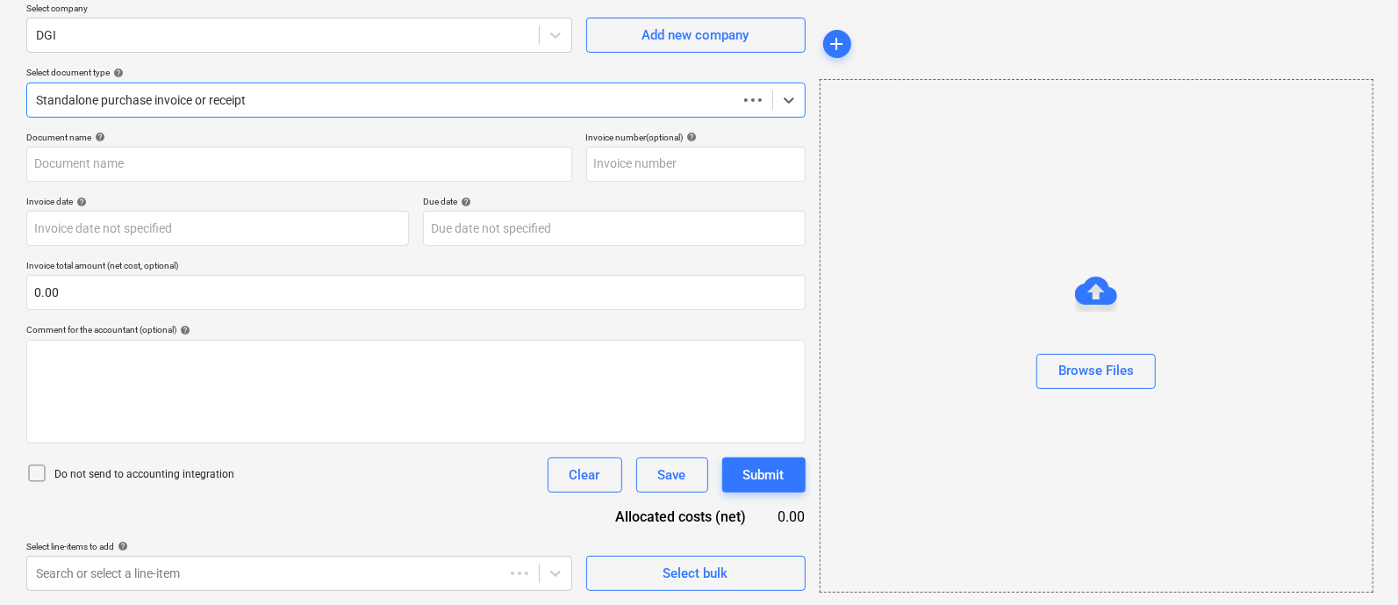
scroll to position [140, 0]
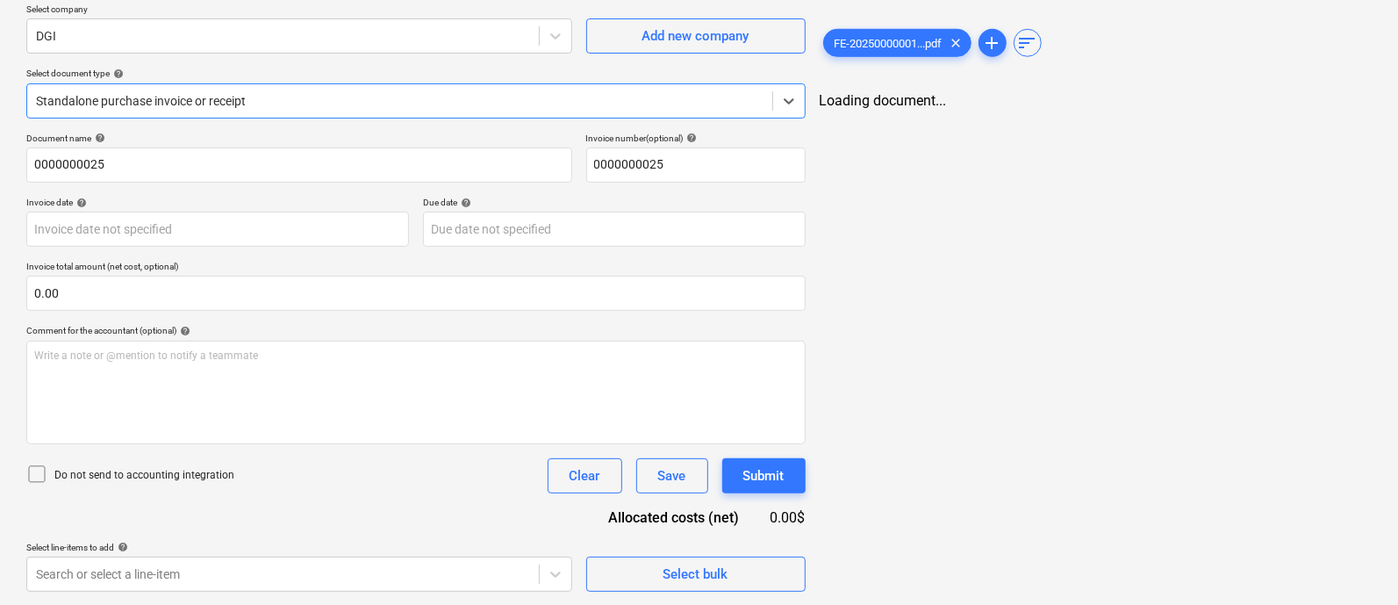
type input "0000000025"
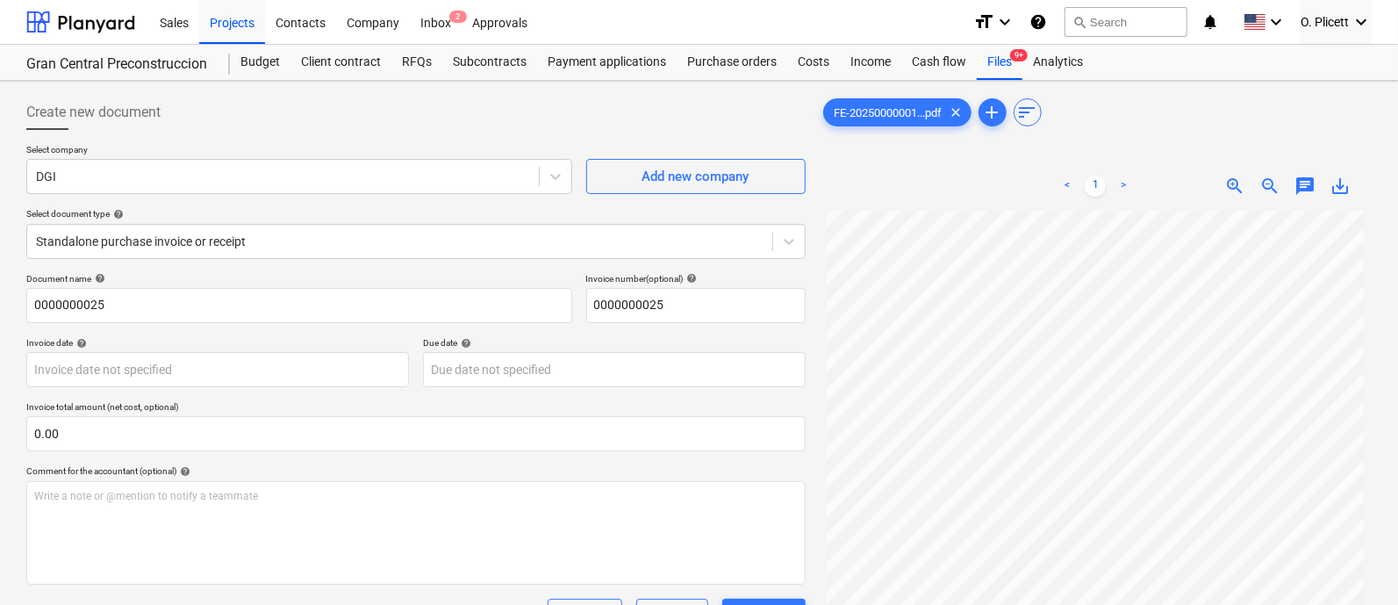
scroll to position [142, 0]
click at [1133, 149] on div "FE-20250000001...pdf clear add sort < 1 > zoom_in zoom_out chat 0 save_alt" at bounding box center [1096, 431] width 552 height 672
click at [1093, 604] on html "Sales Projects Contacts Company Inbox 2 Approvals format_size keyboard_arrow_do…" at bounding box center [699, 302] width 1398 height 605
click at [967, 111] on span "clear" at bounding box center [956, 112] width 21 height 21
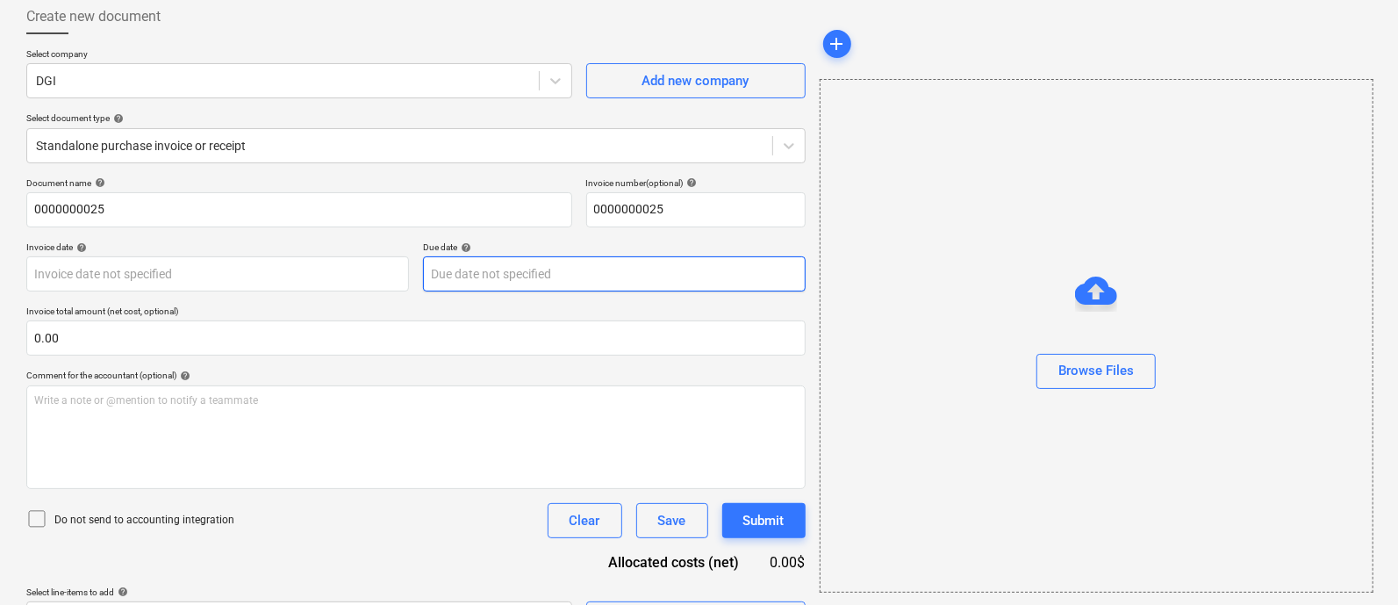
scroll to position [140, 0]
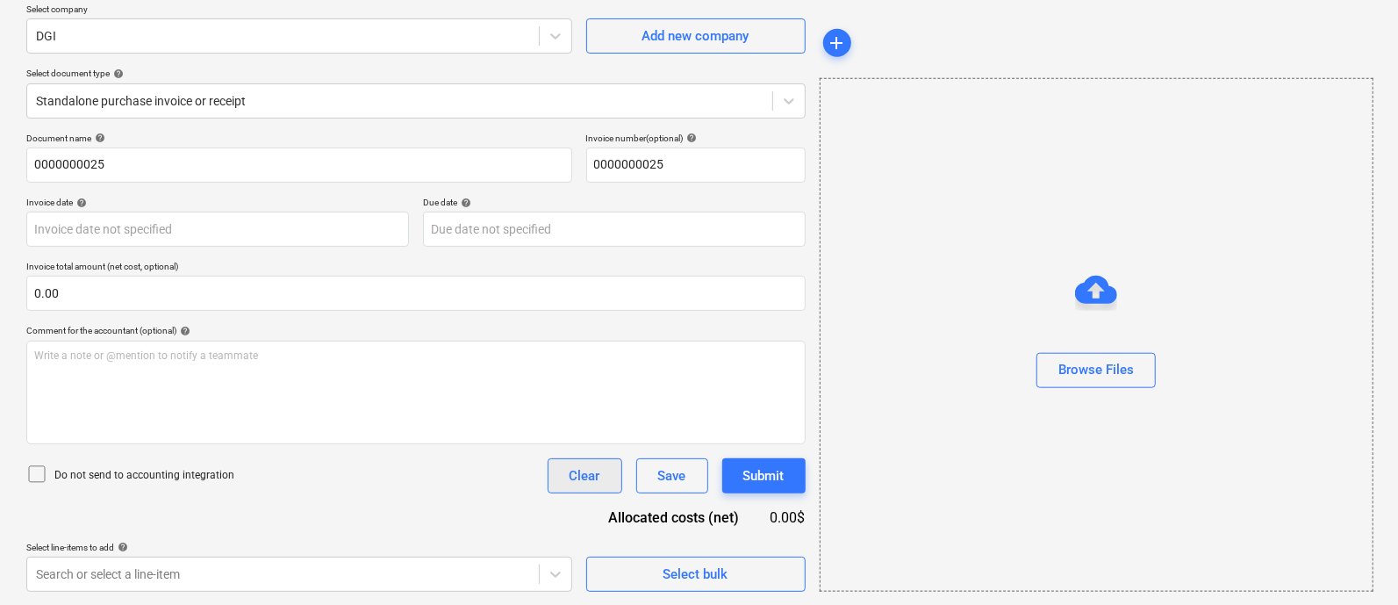
click at [604, 491] on button "Clear" at bounding box center [585, 475] width 75 height 35
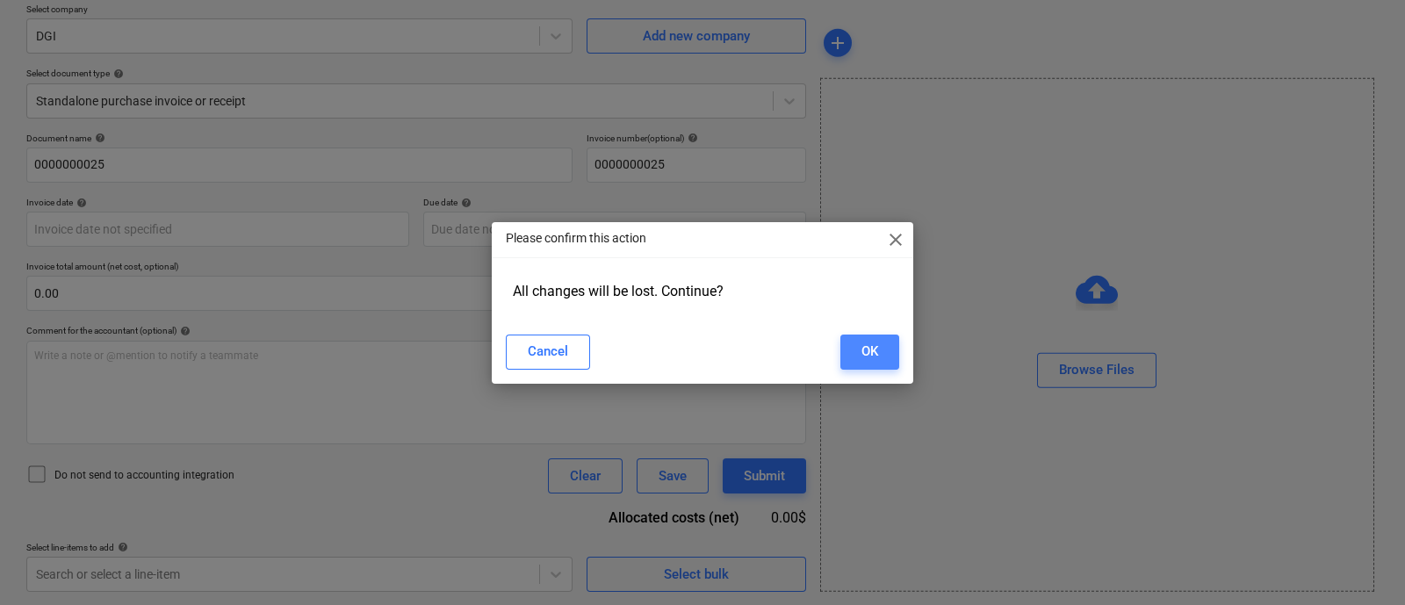
click at [873, 349] on div "OK" at bounding box center [869, 351] width 17 height 23
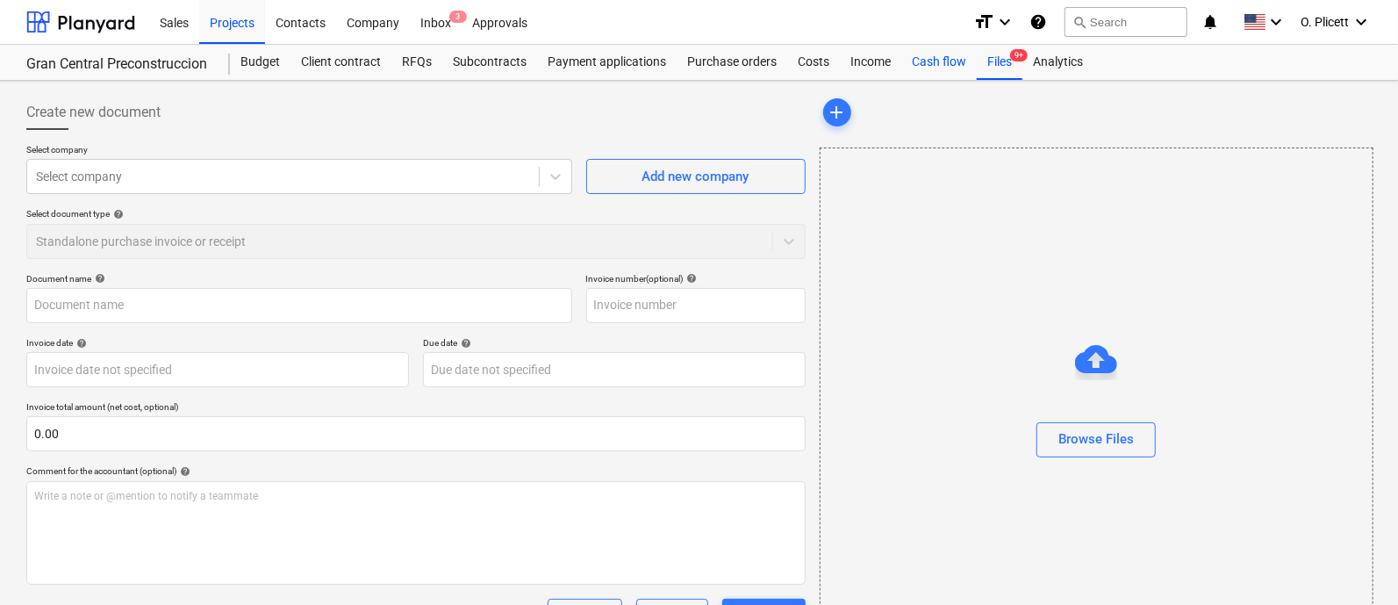
click at [952, 61] on div "Cash flow" at bounding box center [939, 62] width 75 height 35
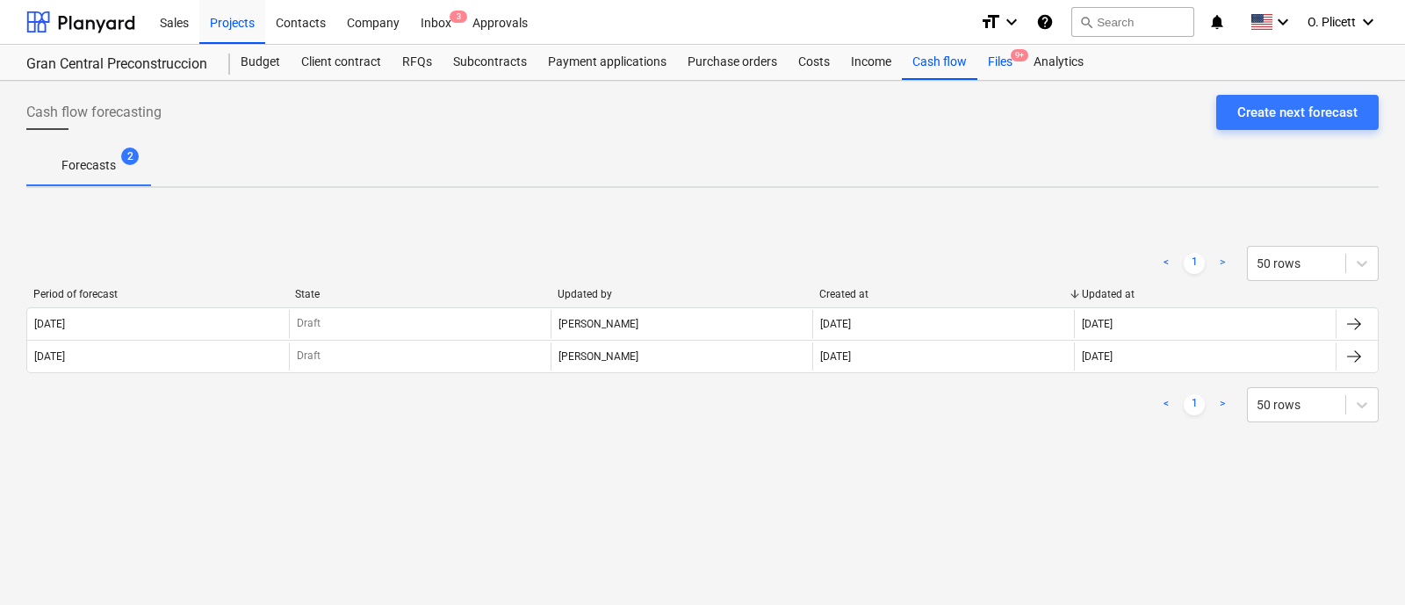
click at [989, 68] on div "Files 9+" at bounding box center [1000, 62] width 46 height 35
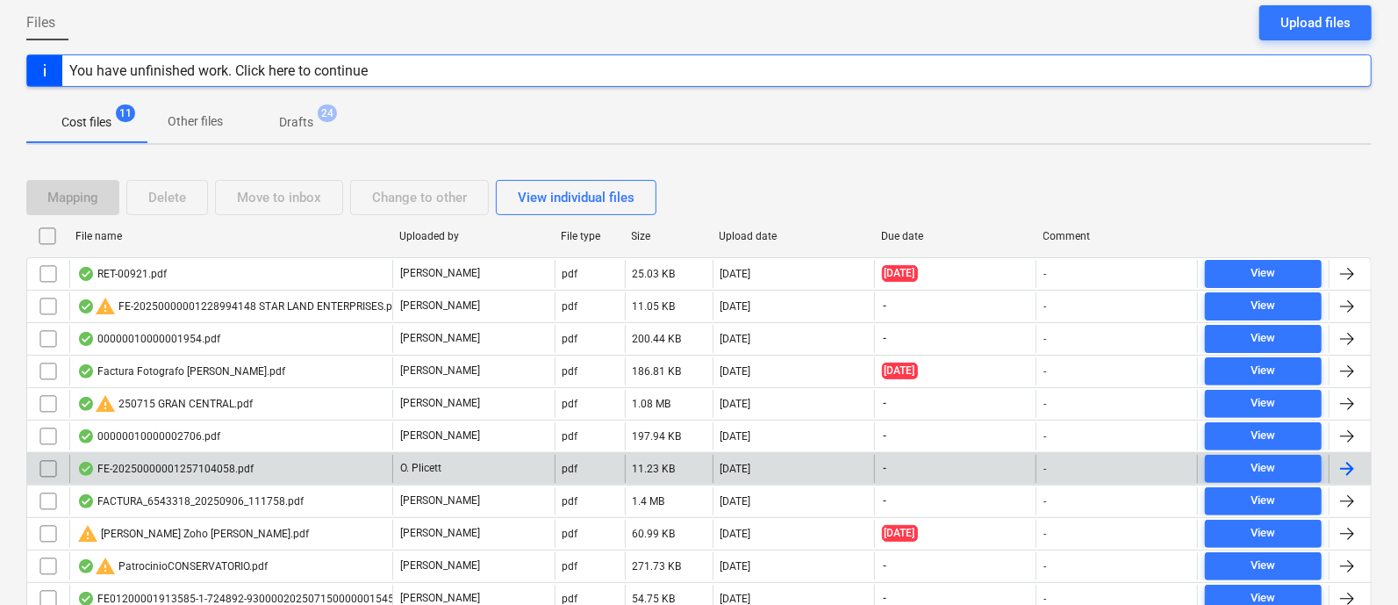
scroll to position [219, 0]
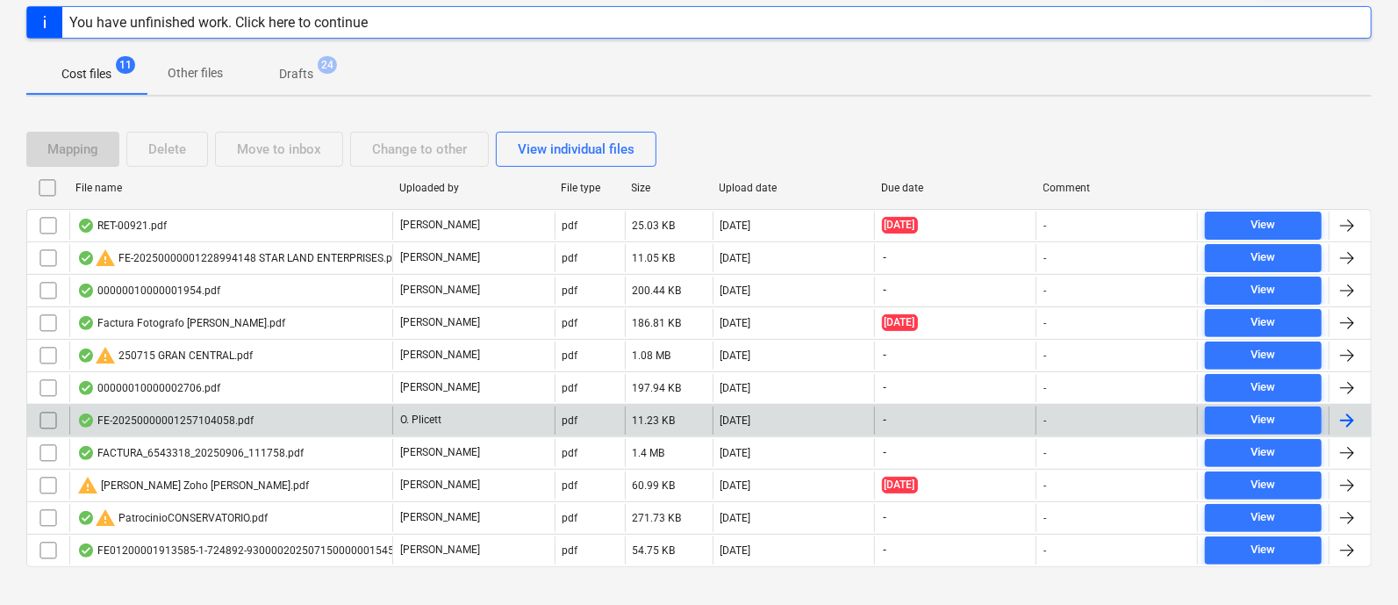
click at [47, 413] on input "checkbox" at bounding box center [48, 420] width 28 height 28
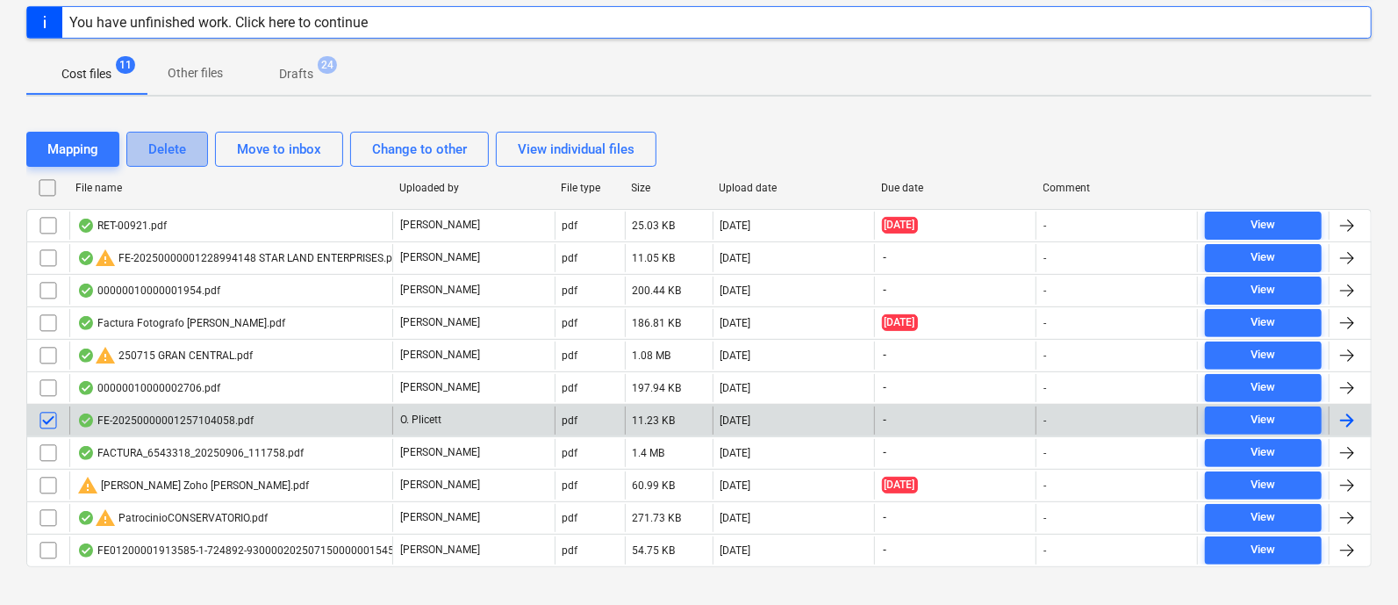
click at [160, 154] on div "Delete" at bounding box center [167, 149] width 38 height 23
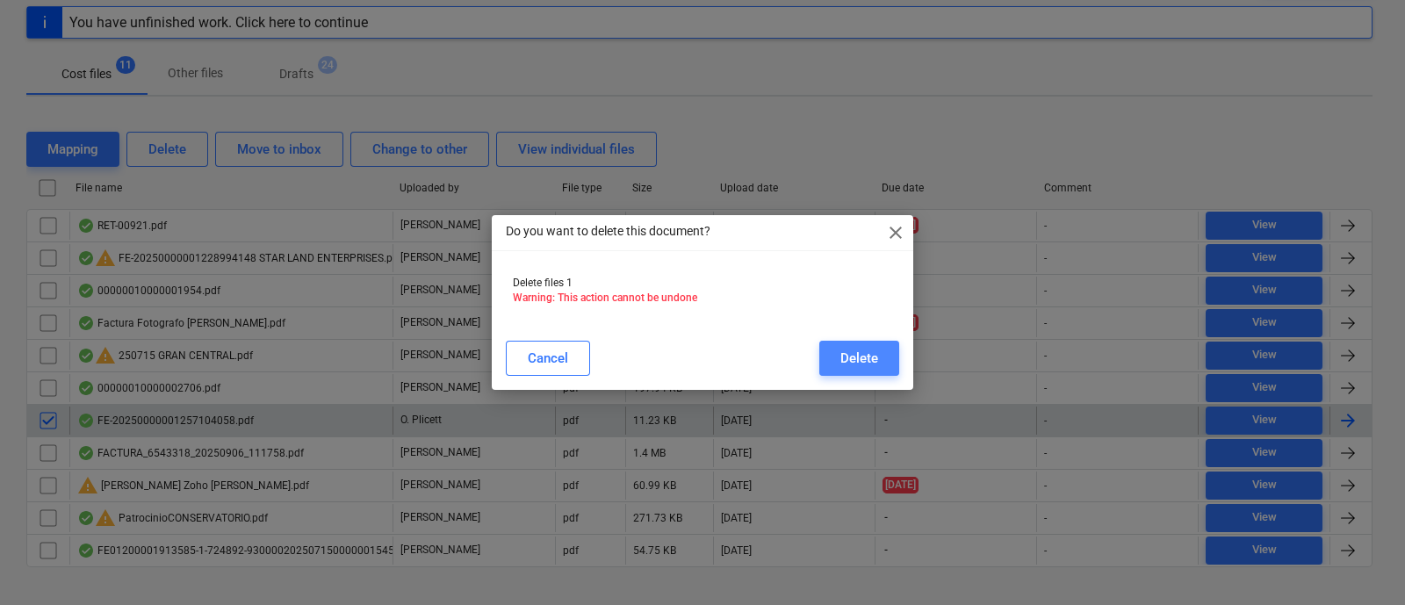
click at [862, 358] on div "Delete" at bounding box center [859, 358] width 38 height 23
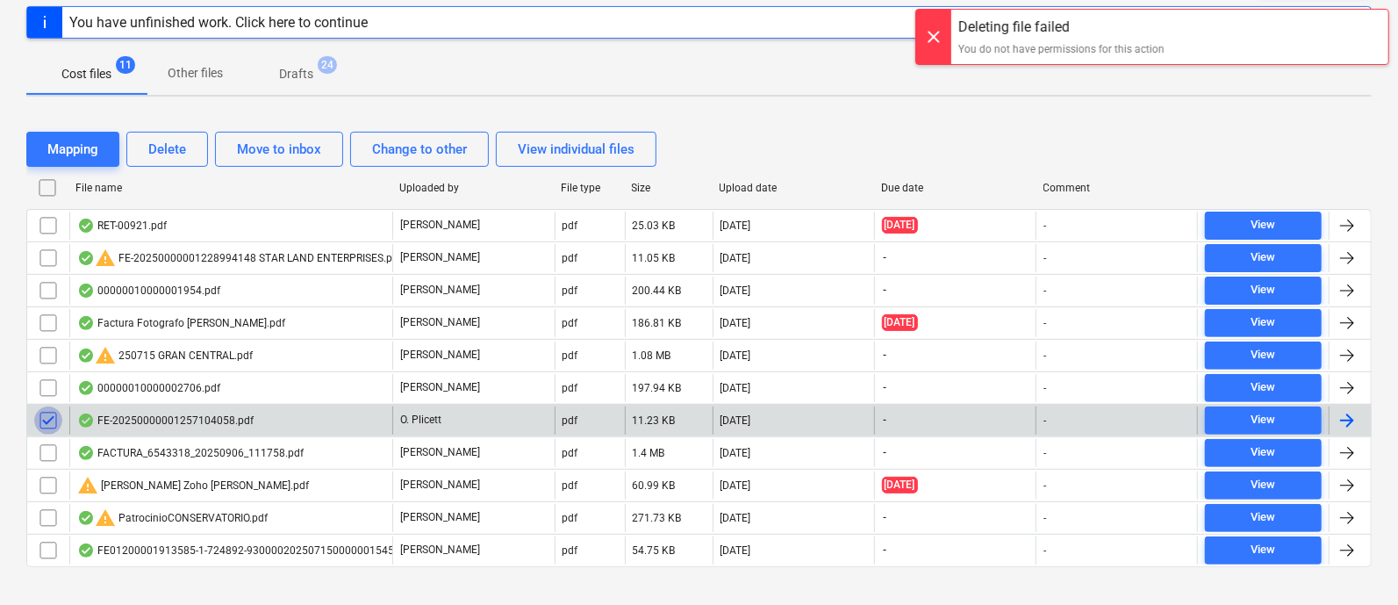
click at [42, 416] on input "checkbox" at bounding box center [48, 420] width 28 height 28
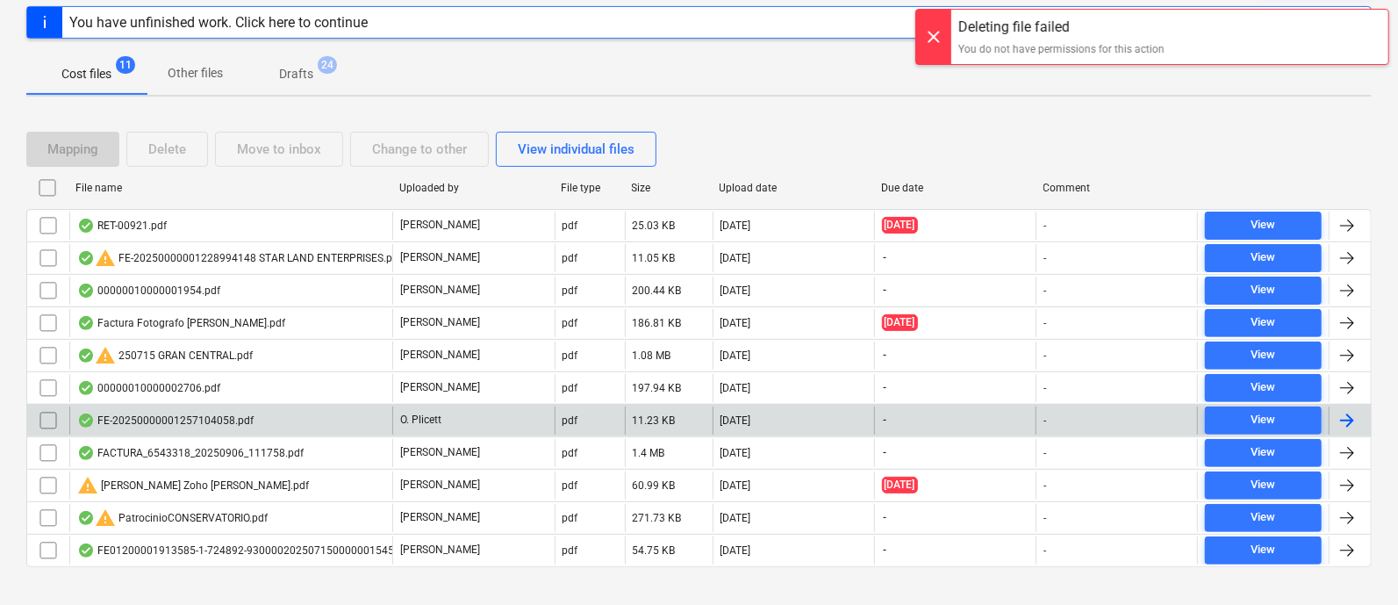
click at [133, 419] on div "FE-20250000001257104058.pdf" at bounding box center [165, 420] width 176 height 14
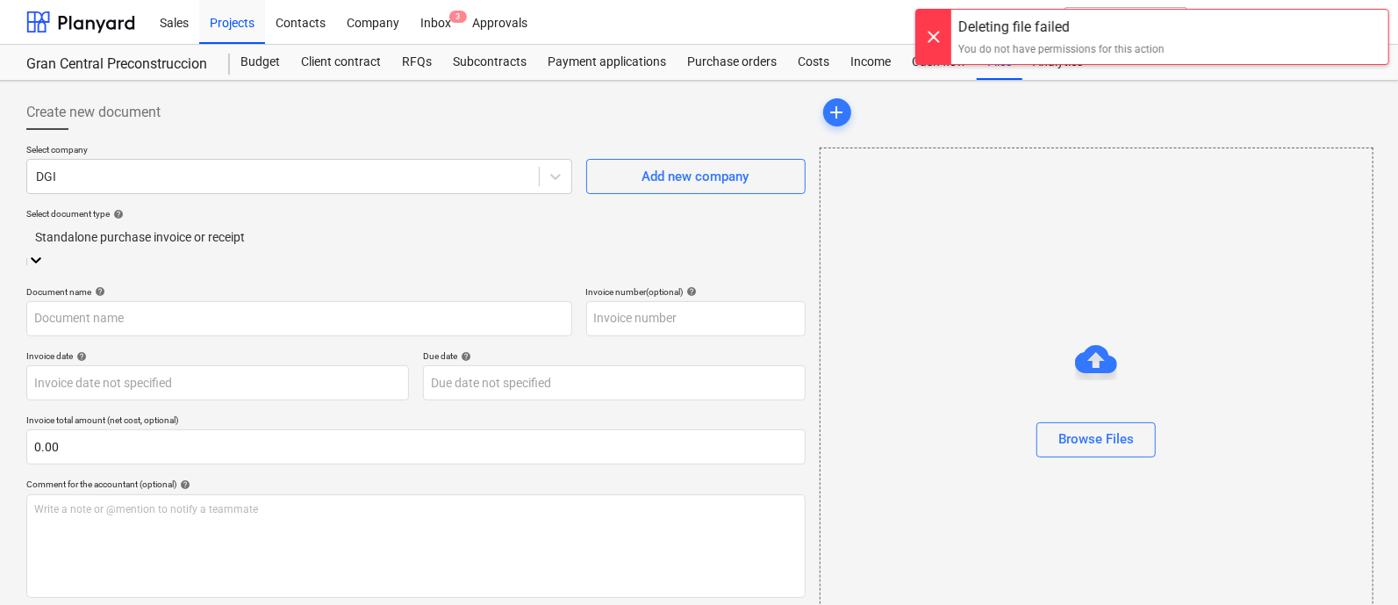
type input "0000000025"
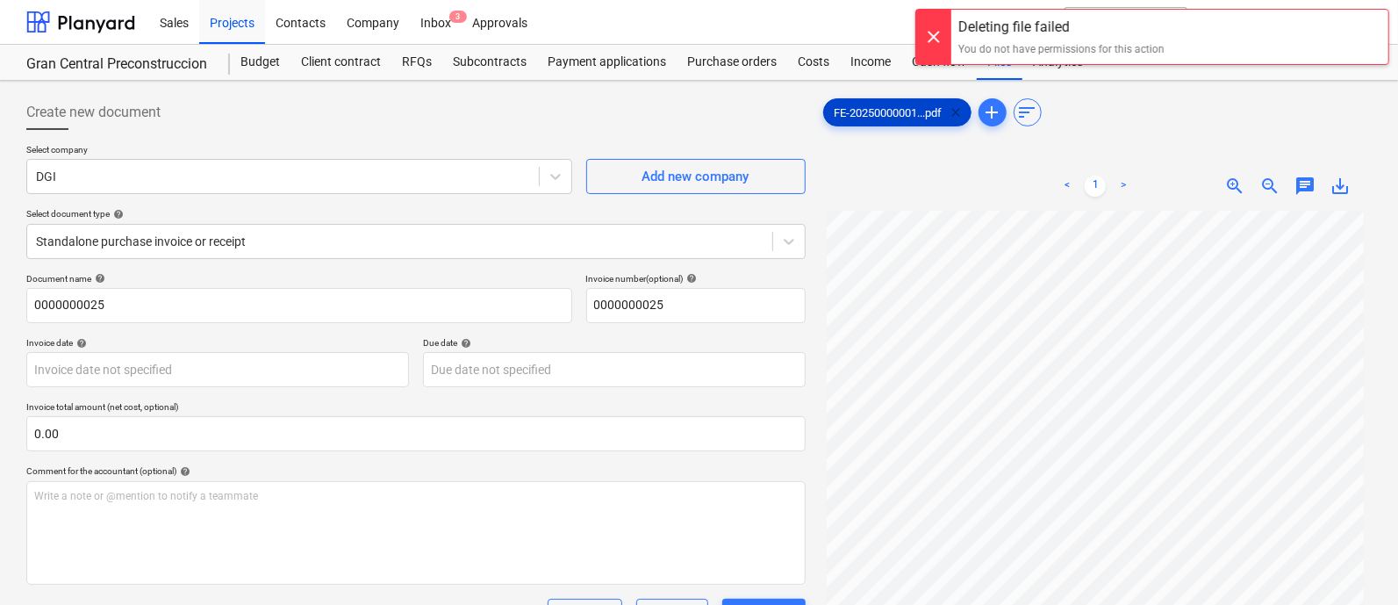
click at [966, 105] on span "clear" at bounding box center [956, 112] width 21 height 21
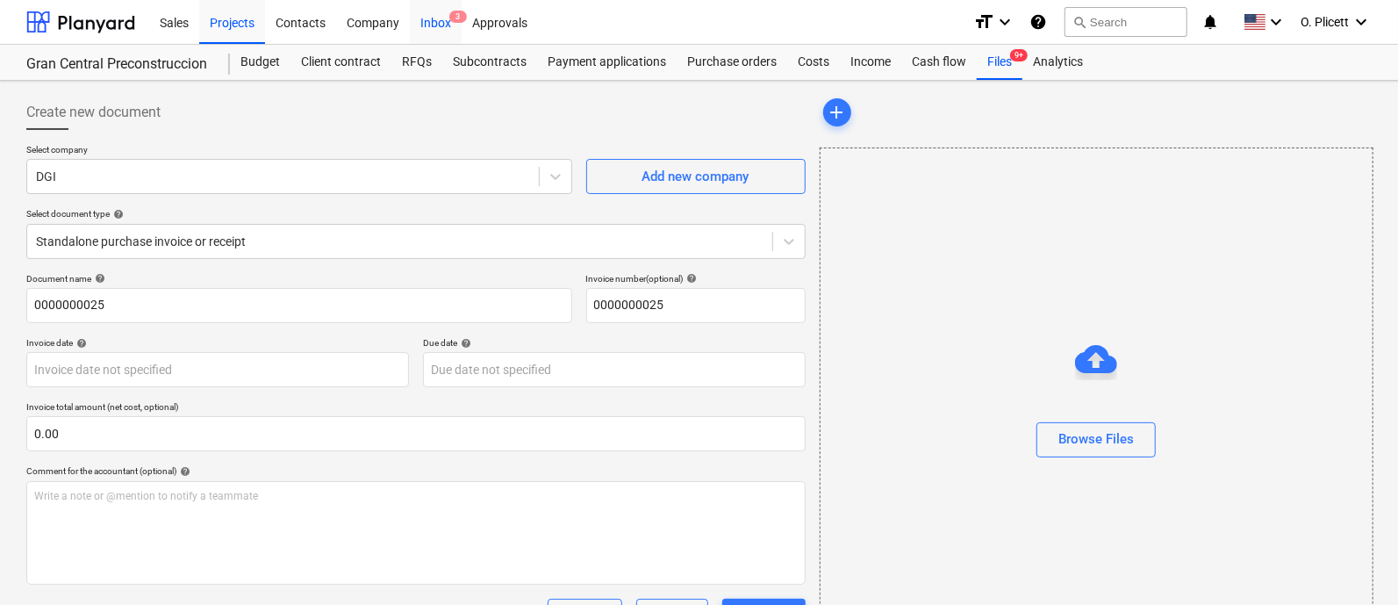
click at [448, 18] on div "Inbox 3" at bounding box center [436, 21] width 52 height 45
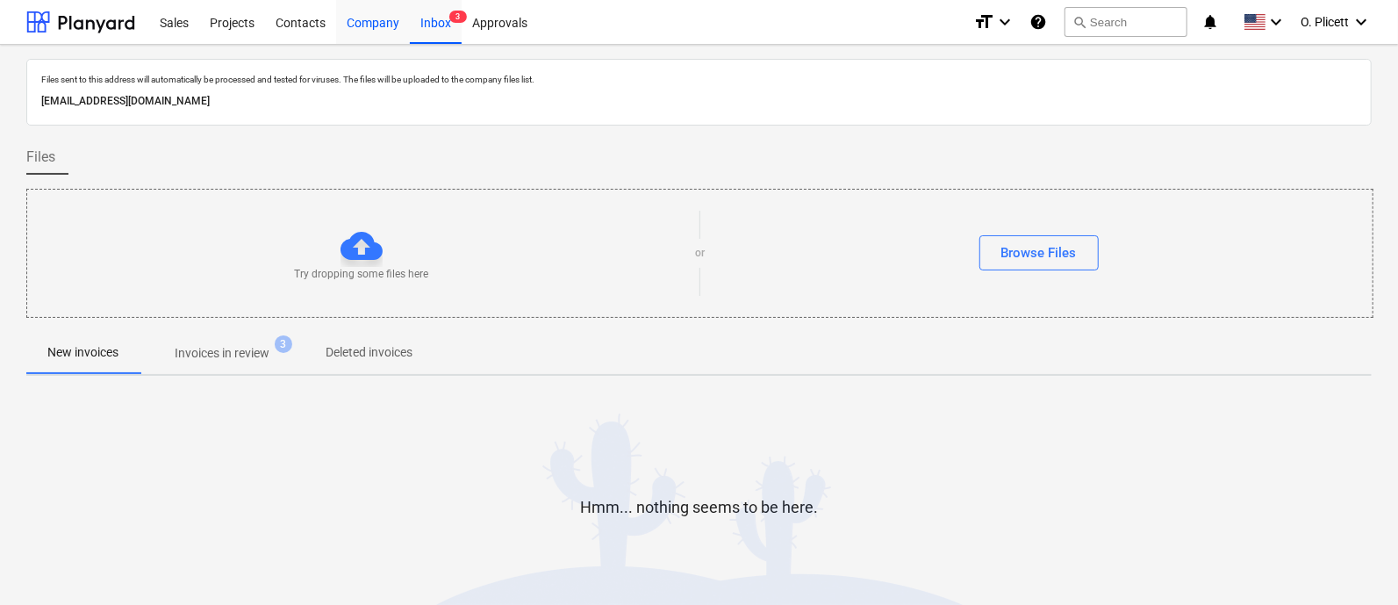
click at [400, 18] on div "Company" at bounding box center [373, 21] width 74 height 45
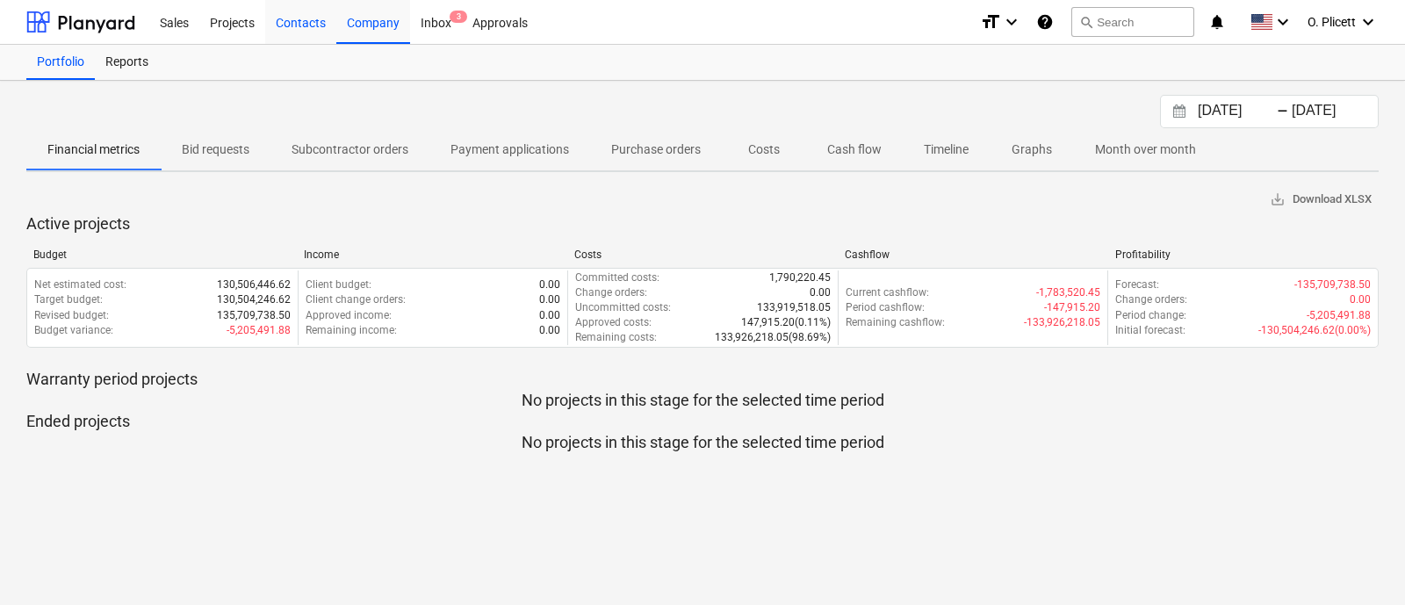
click at [305, 16] on div "Contacts" at bounding box center [300, 21] width 71 height 45
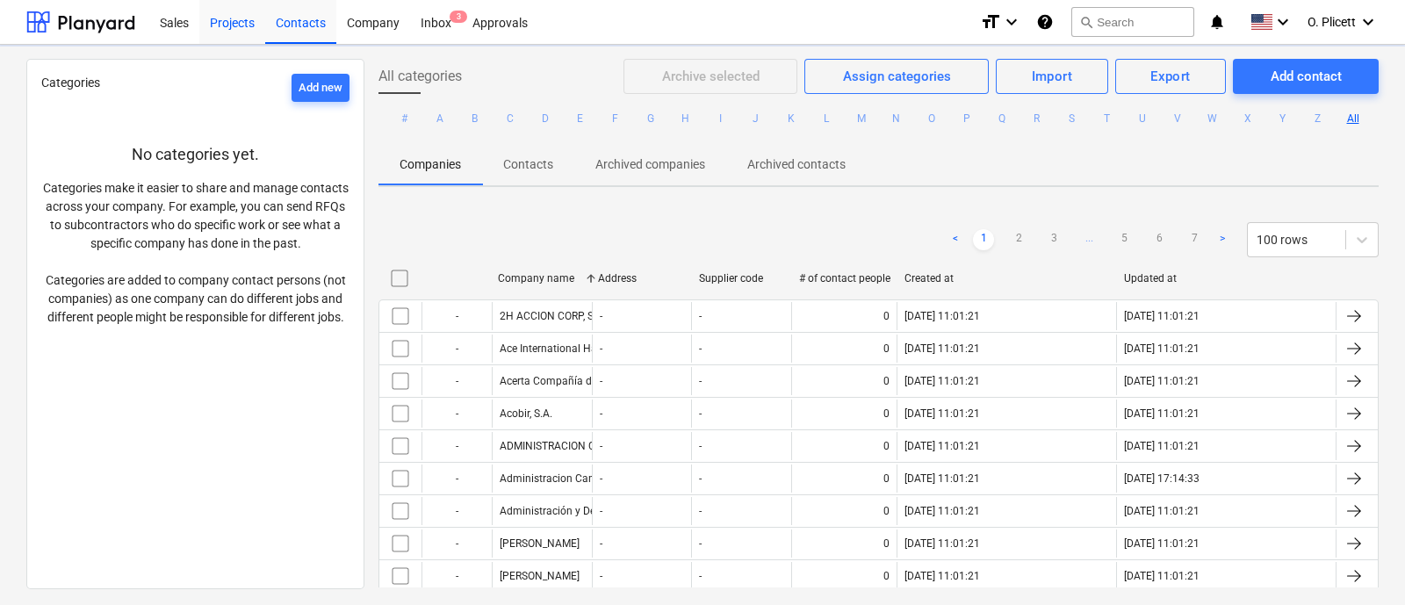
click at [236, 38] on div "Projects" at bounding box center [232, 21] width 66 height 45
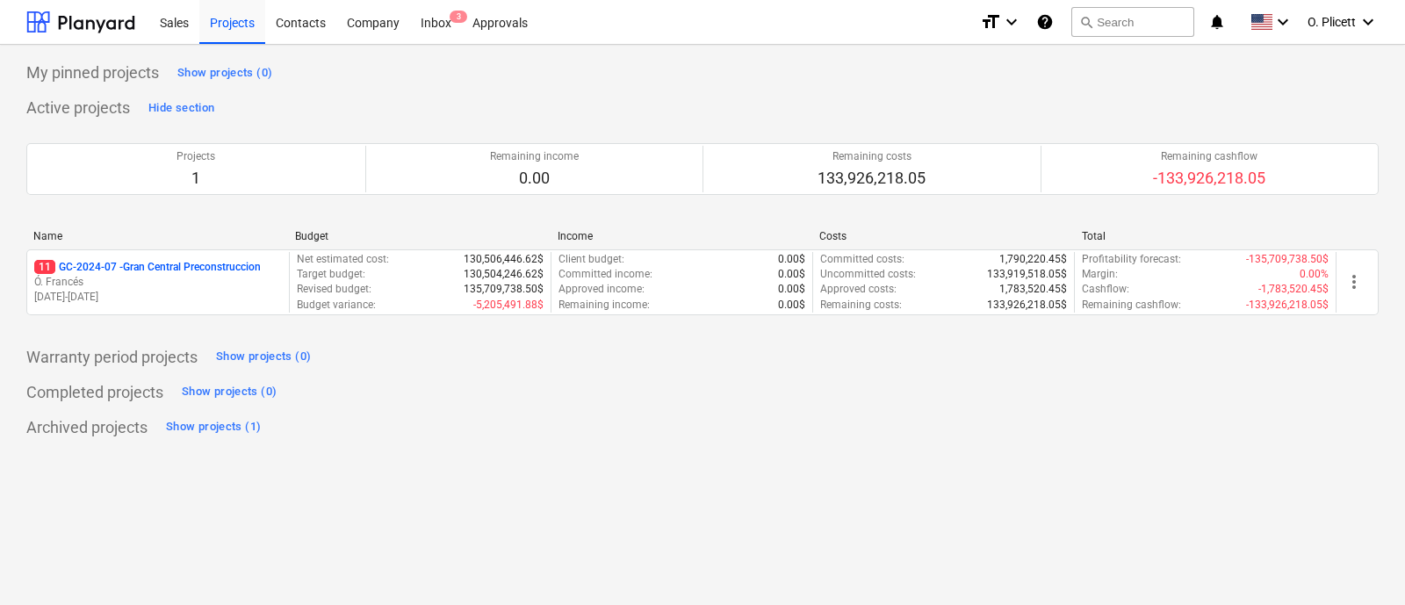
click at [101, 246] on div "Name Budget Income Costs Total" at bounding box center [702, 239] width 1352 height 19
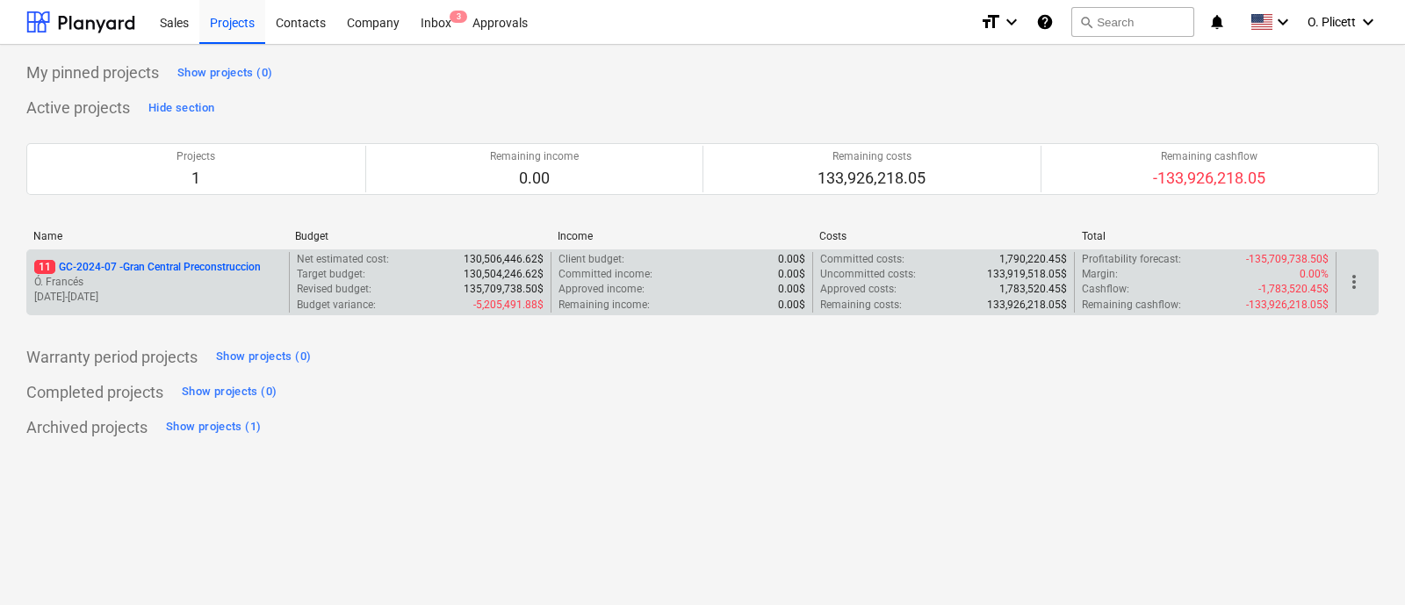
click at [98, 263] on p "11 GC-2024-07 - Gran Central Preconstruccion" at bounding box center [147, 267] width 226 height 15
